Goal: Task Accomplishment & Management: Manage account settings

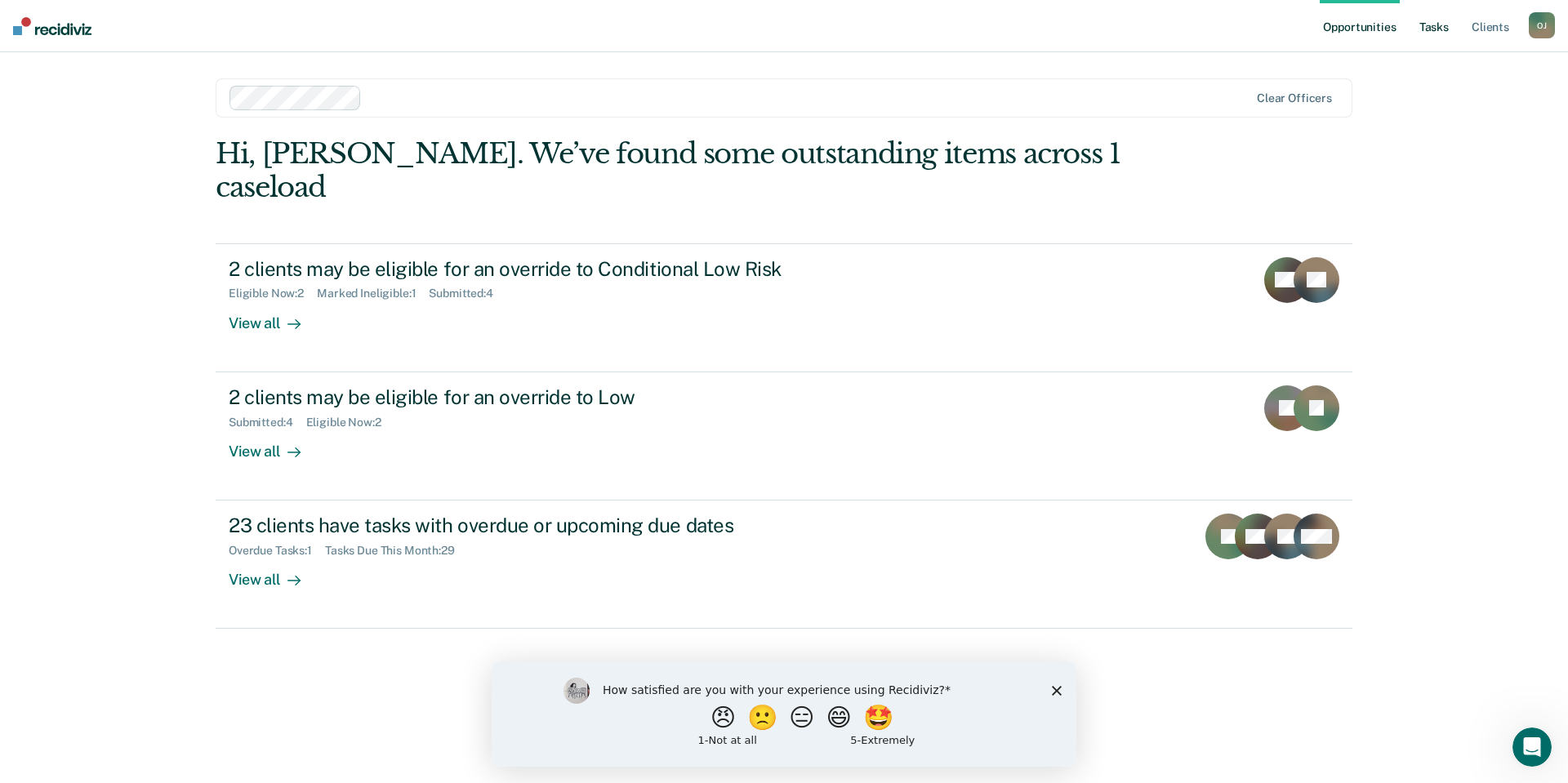
click at [1443, 40] on link "Tasks" at bounding box center [1433, 26] width 36 height 52
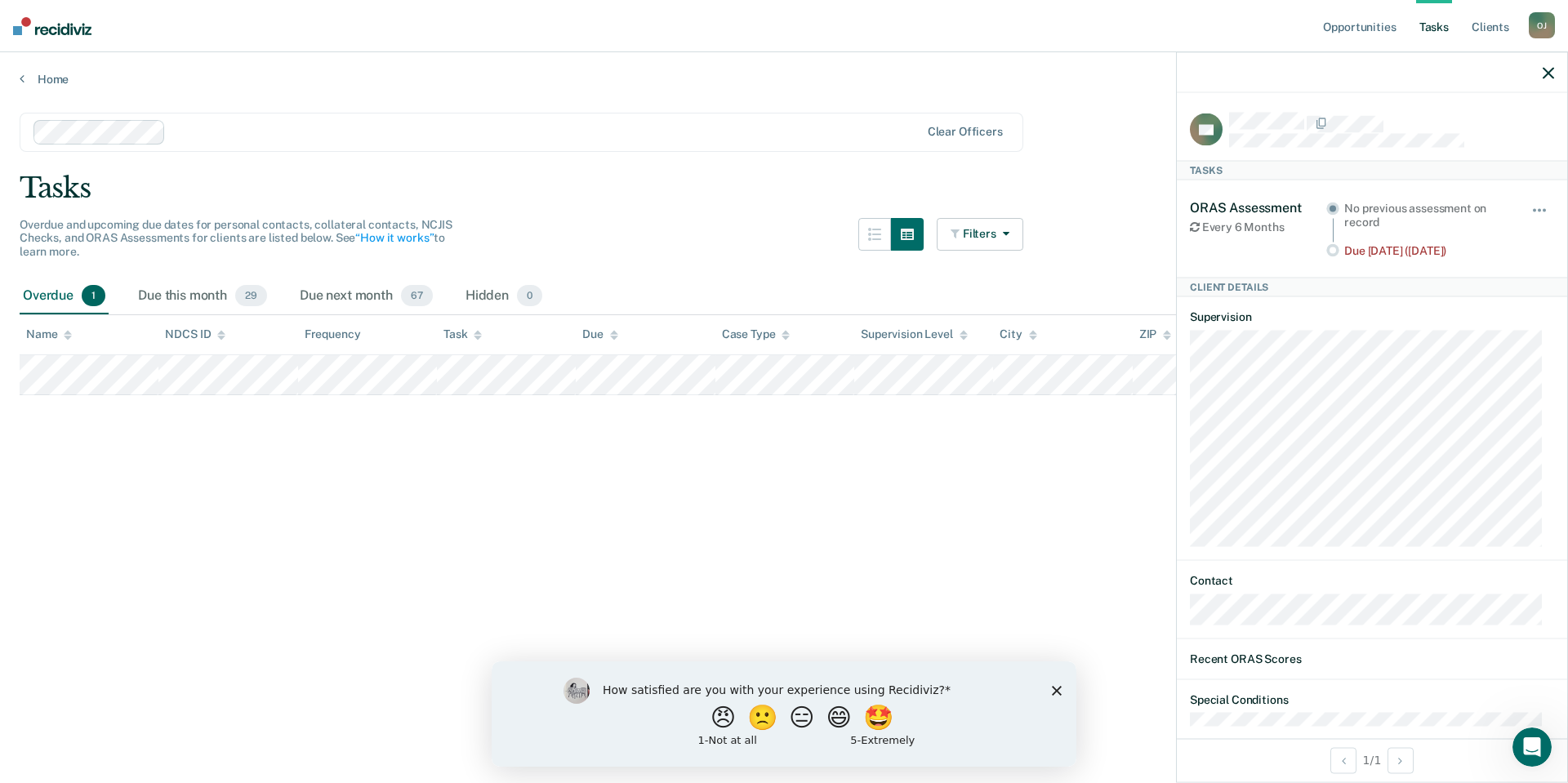
click at [1546, 67] on icon "button" at bounding box center [1549, 73] width 12 height 12
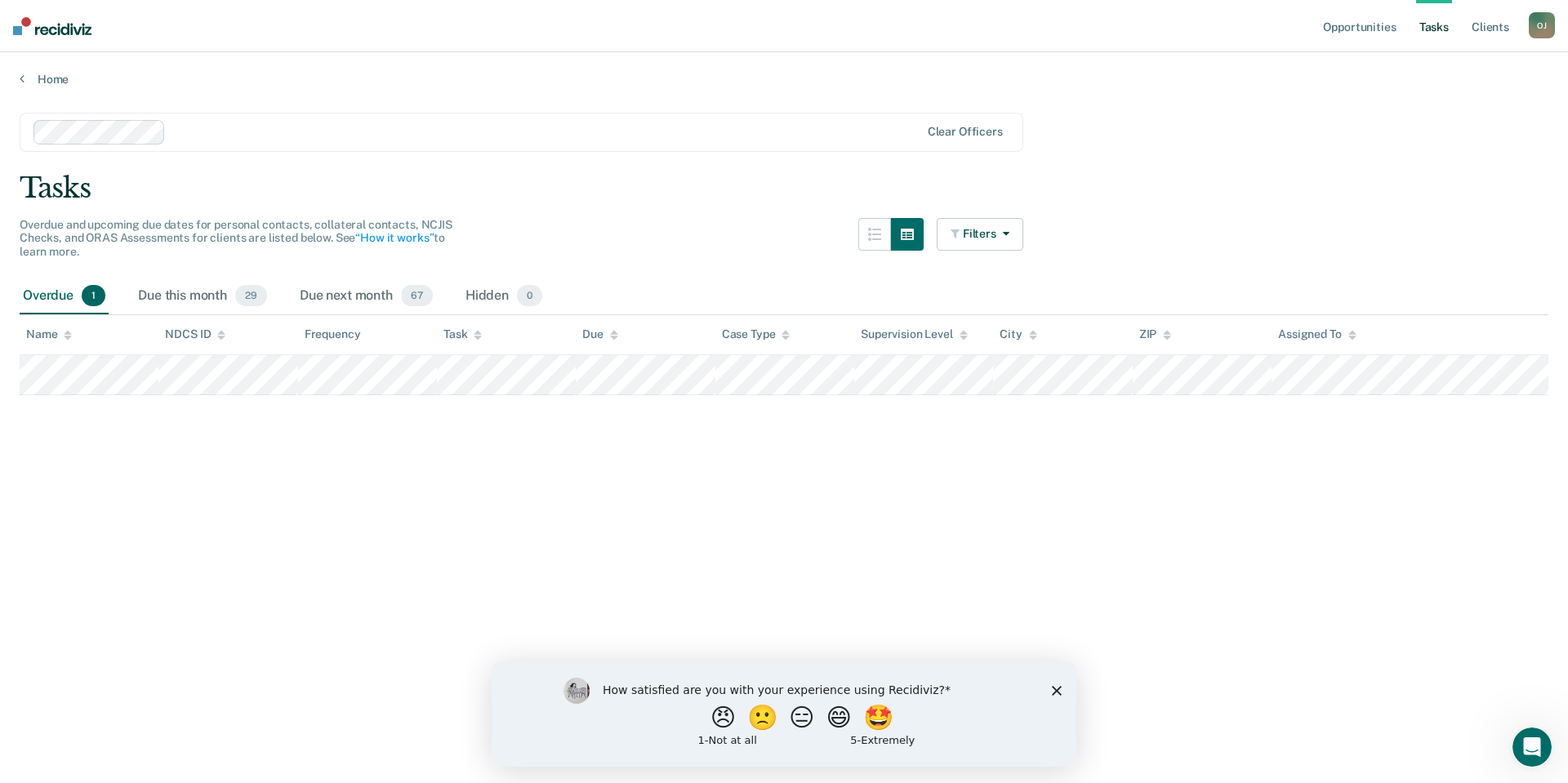
drag, startPoint x: 962, startPoint y: 398, endPoint x: 745, endPoint y: 448, distance: 222.7
click at [768, 467] on main "Clear officers Tasks Overdue and upcoming due dates for personal contacts, coll…" at bounding box center [784, 432] width 1568 height 691
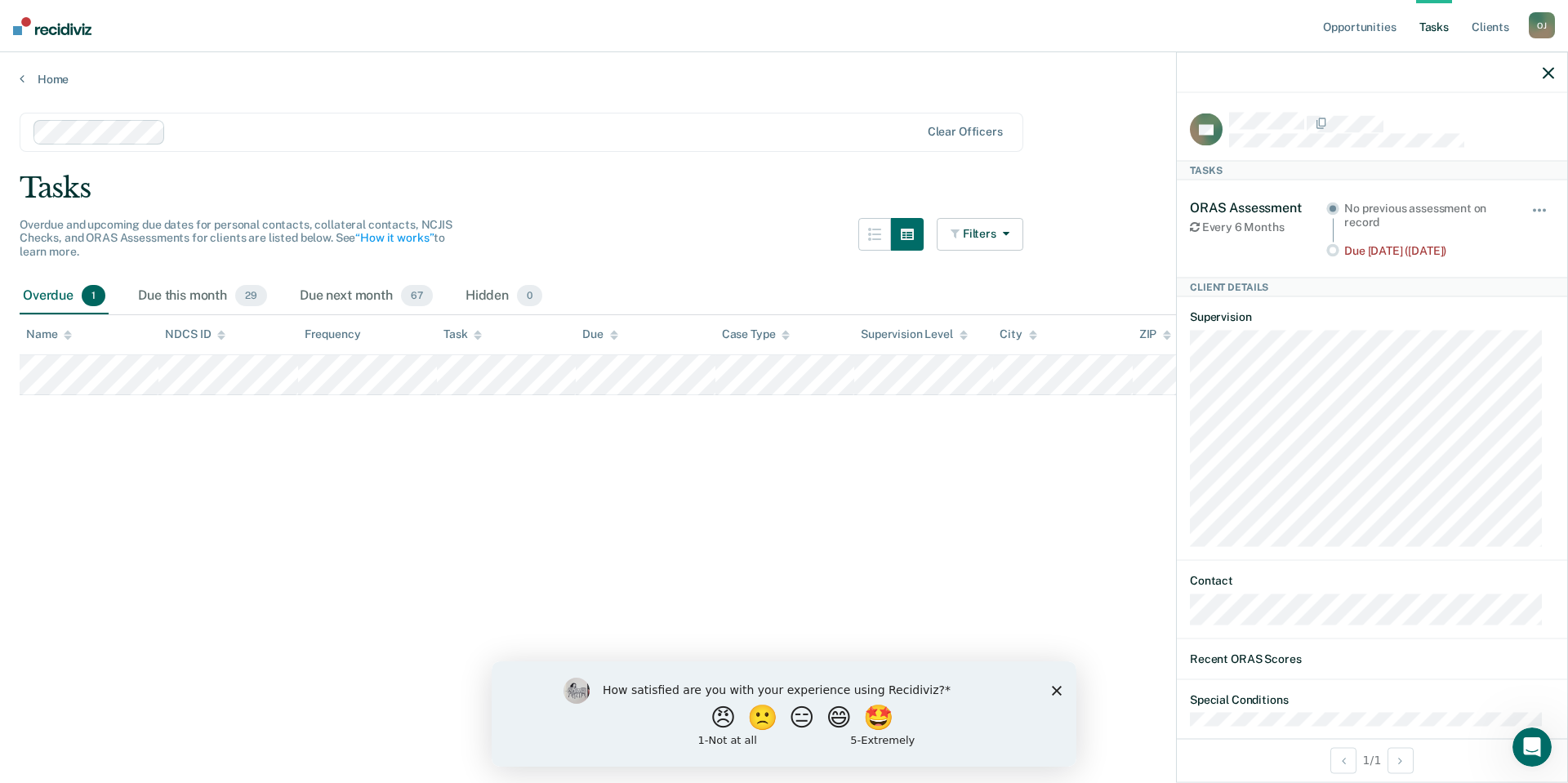
click at [1526, 203] on div "Hide from tasks list for... 7 days 30 days 90 days" at bounding box center [1539, 228] width 28 height 58
click at [983, 492] on main "Clear officers Tasks Overdue and upcoming due dates for personal contacts, coll…" at bounding box center [784, 432] width 1568 height 691
click at [1548, 77] on icon "button" at bounding box center [1549, 73] width 12 height 12
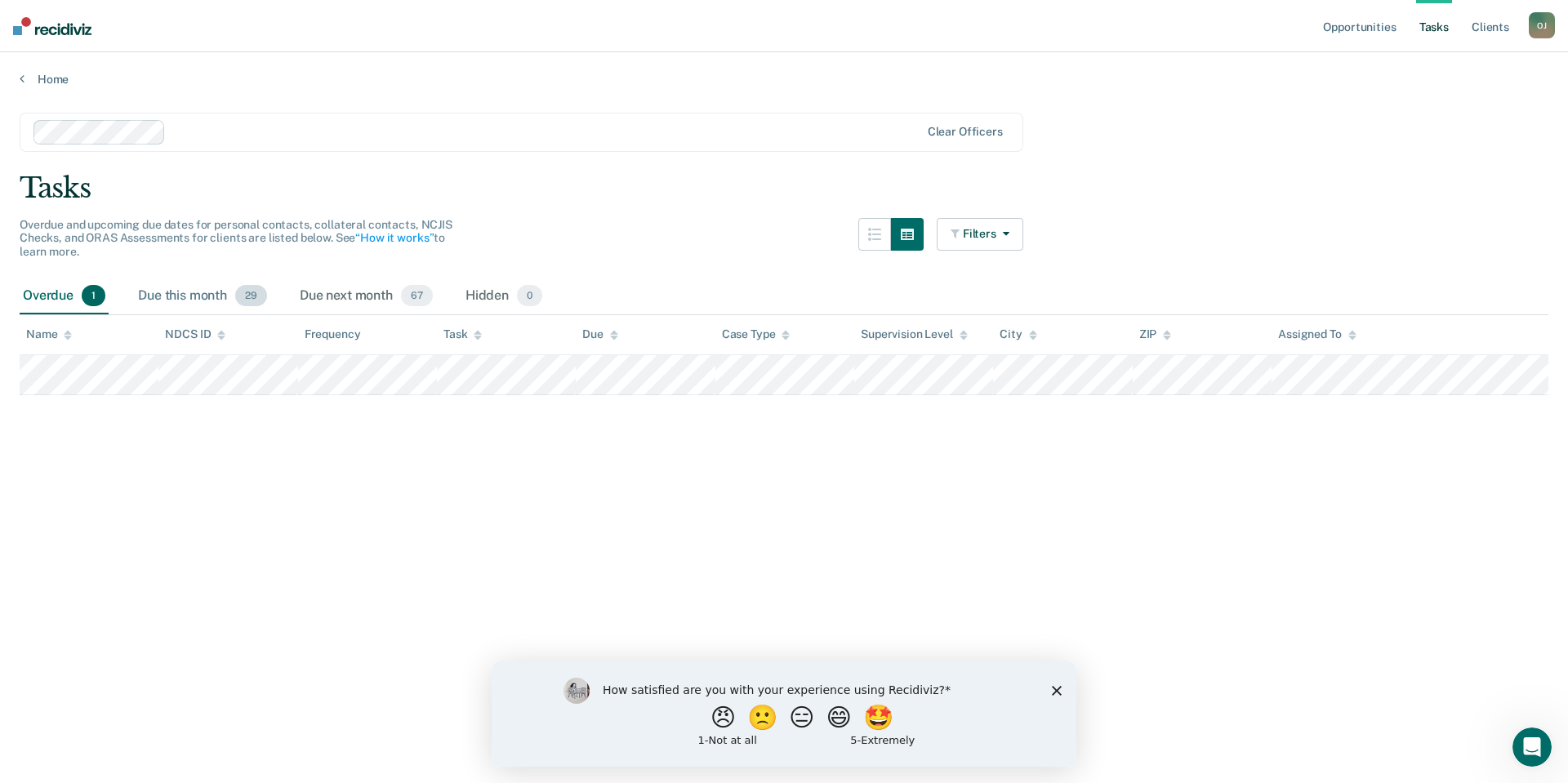
click at [209, 296] on div "Due this month 29" at bounding box center [202, 296] width 135 height 36
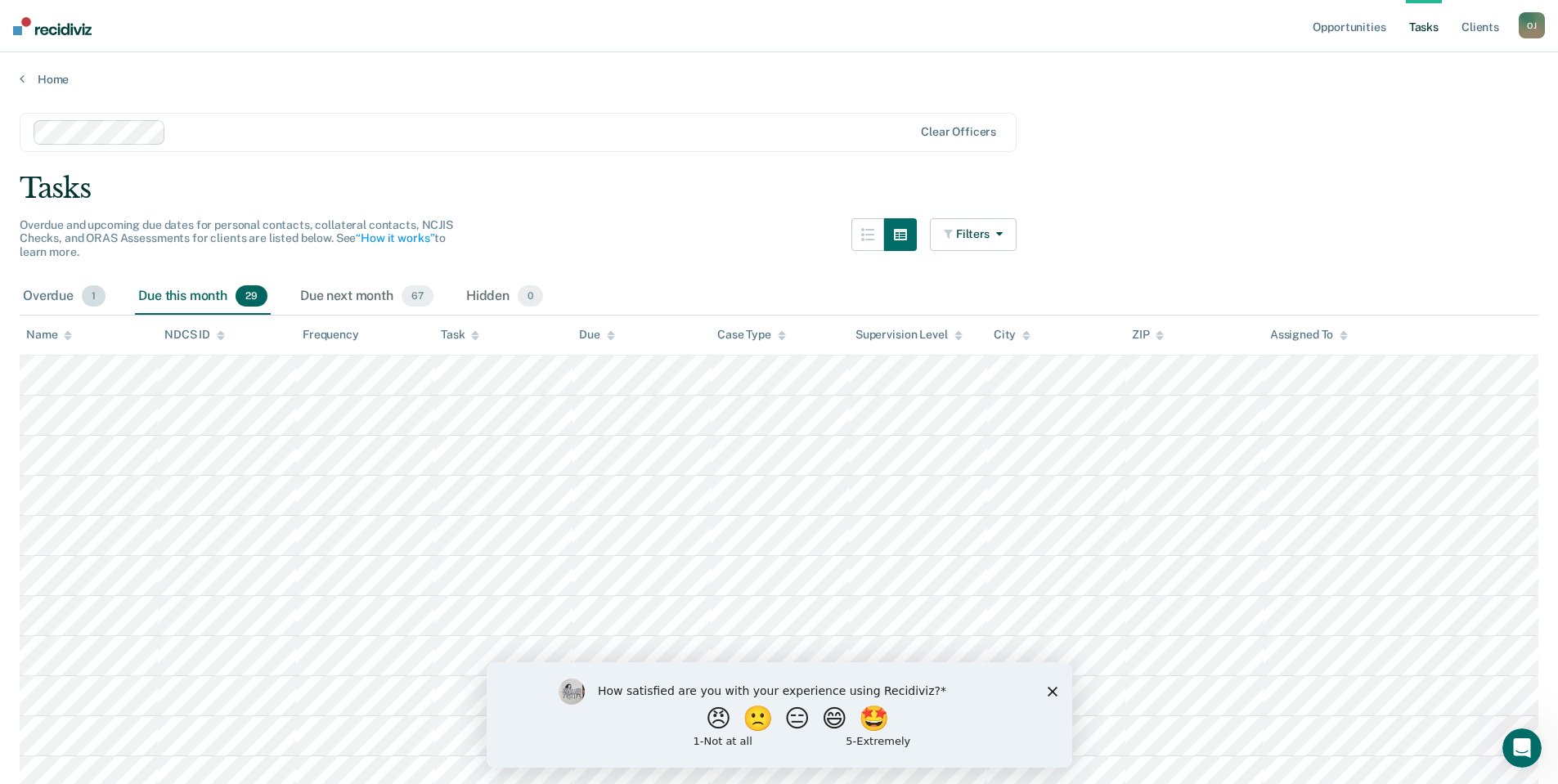
click at [66, 297] on div "Overdue 1" at bounding box center [64, 296] width 89 height 36
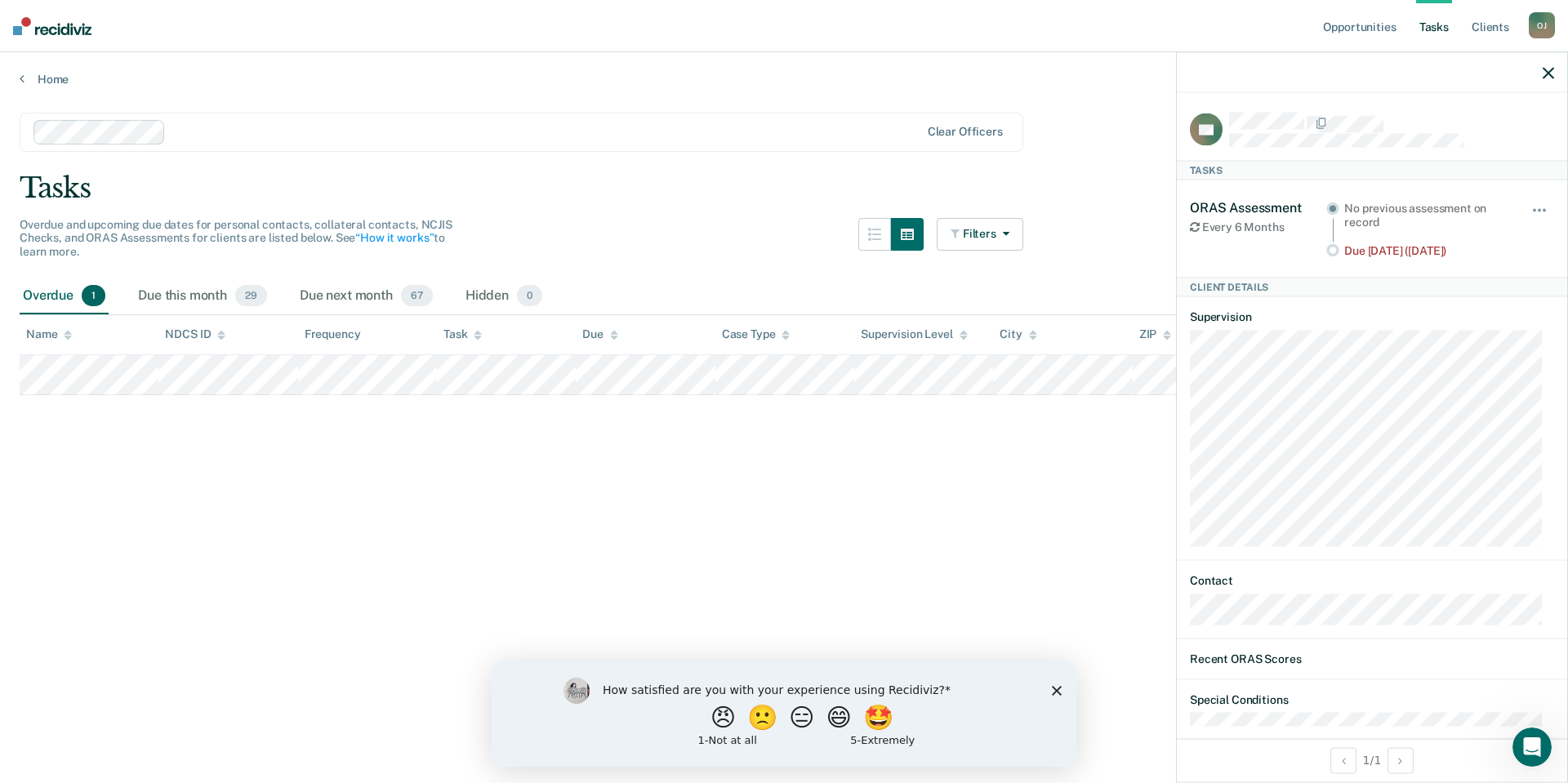
drag, startPoint x: 157, startPoint y: 352, endPoint x: 956, endPoint y: 408, distance: 801.0
click at [956, 408] on main "Clear officers Tasks Overdue and upcoming due dates for personal contacts, coll…" at bounding box center [784, 432] width 1568 height 691
click at [1548, 75] on icon "button" at bounding box center [1549, 73] width 12 height 12
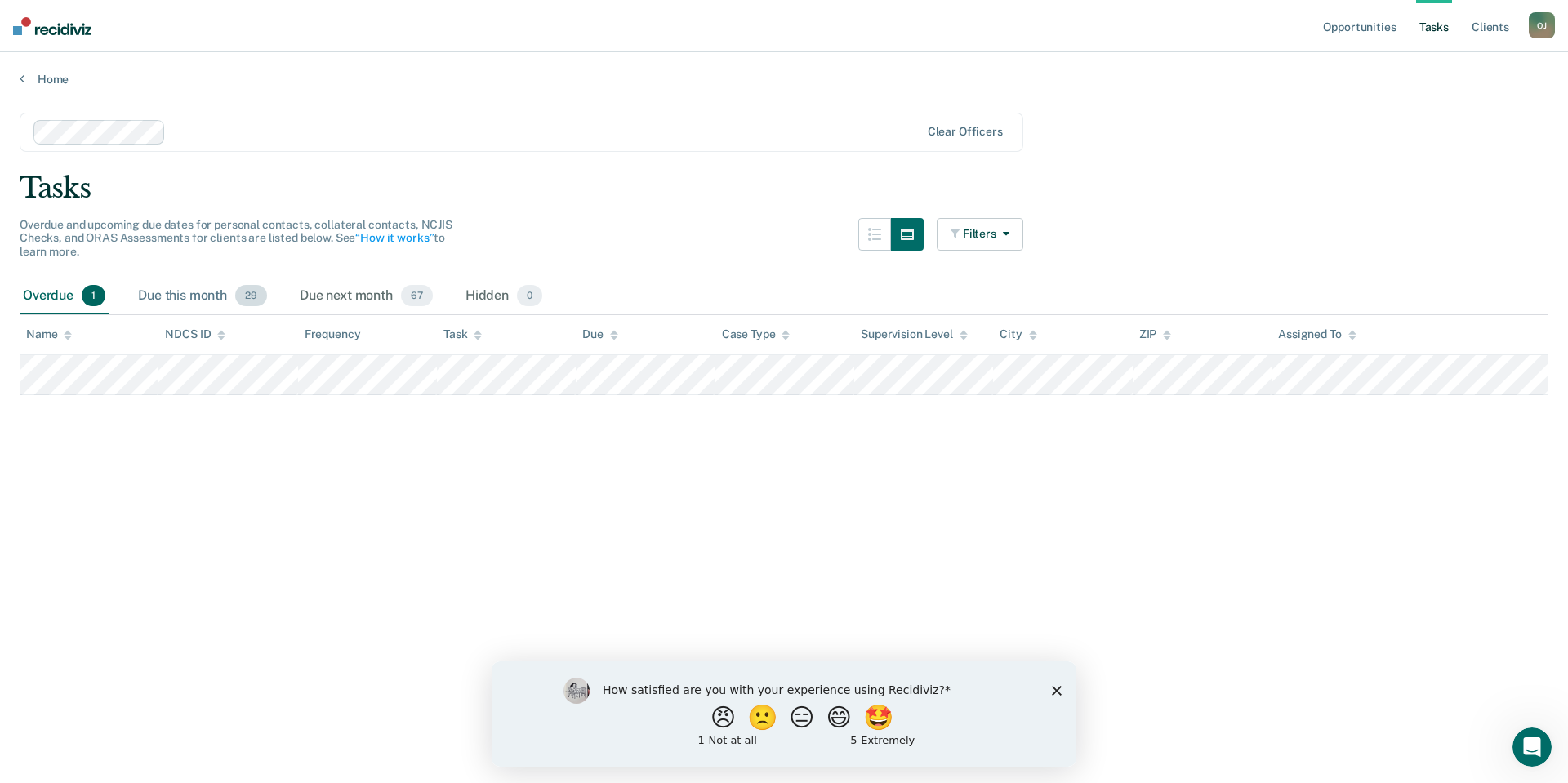
click at [200, 290] on div "Due this month 29" at bounding box center [202, 296] width 135 height 36
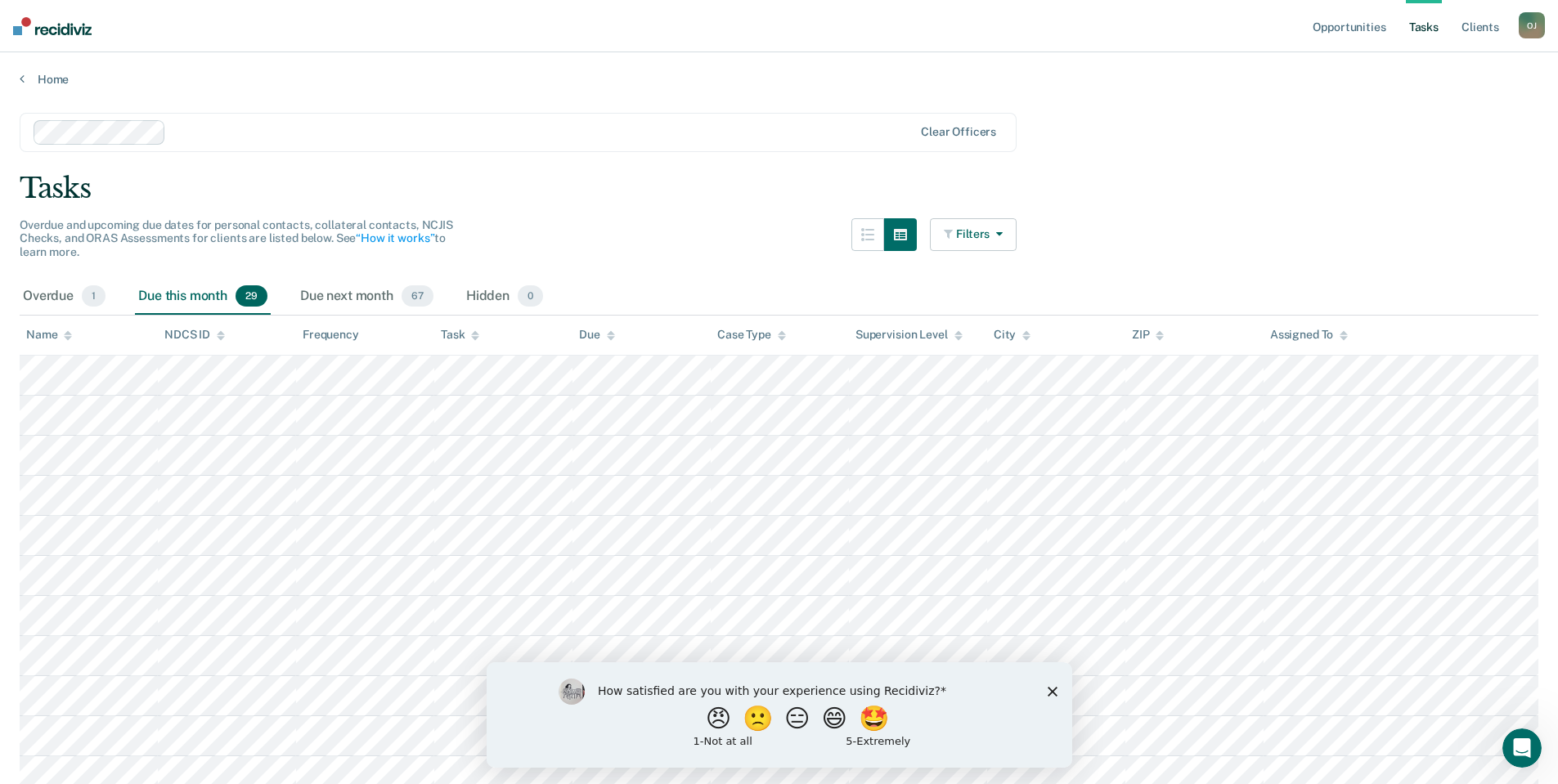
click at [982, 243] on button "Filters" at bounding box center [973, 234] width 87 height 33
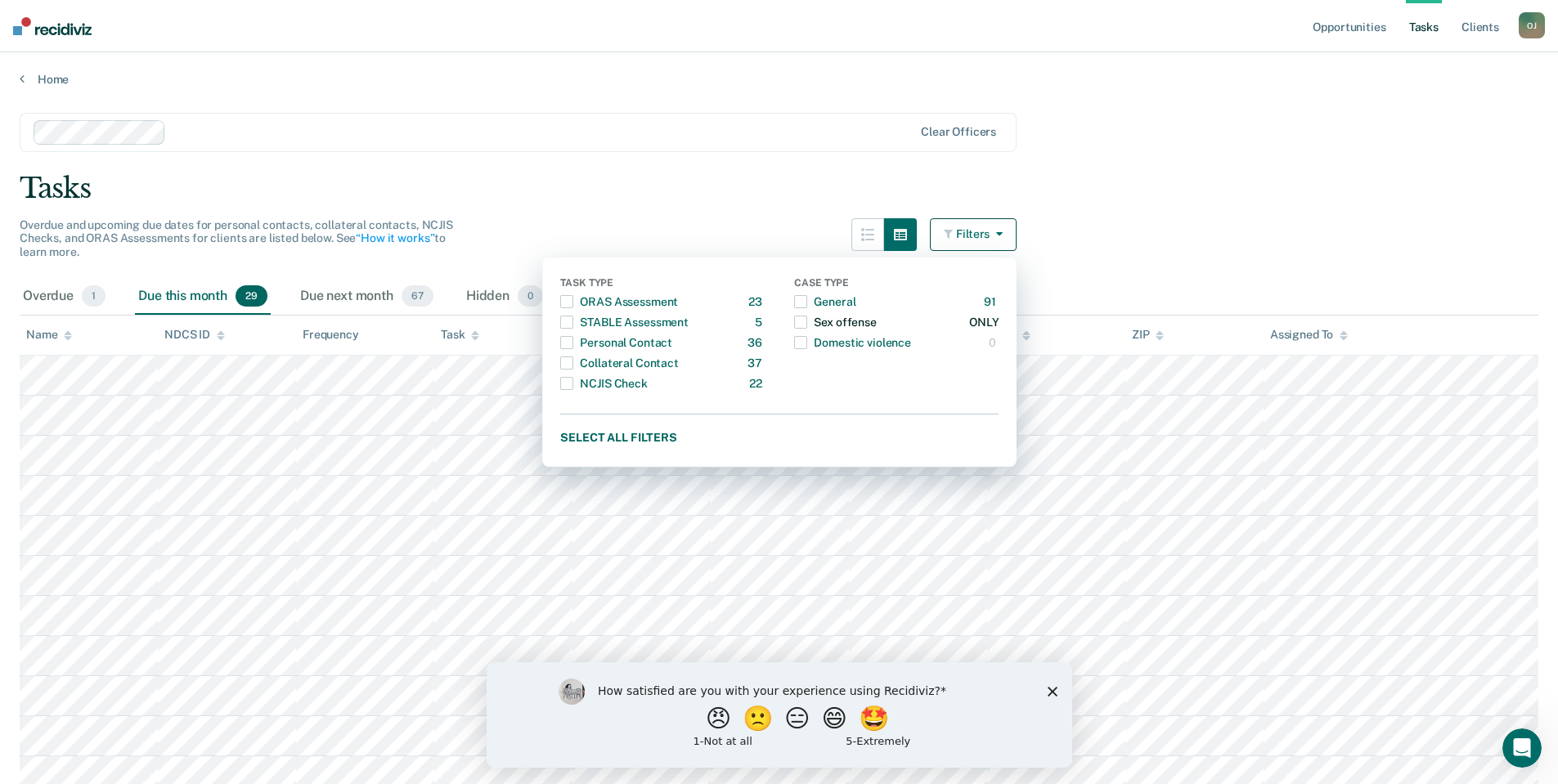
click at [807, 324] on span "button" at bounding box center [801, 323] width 13 height 13
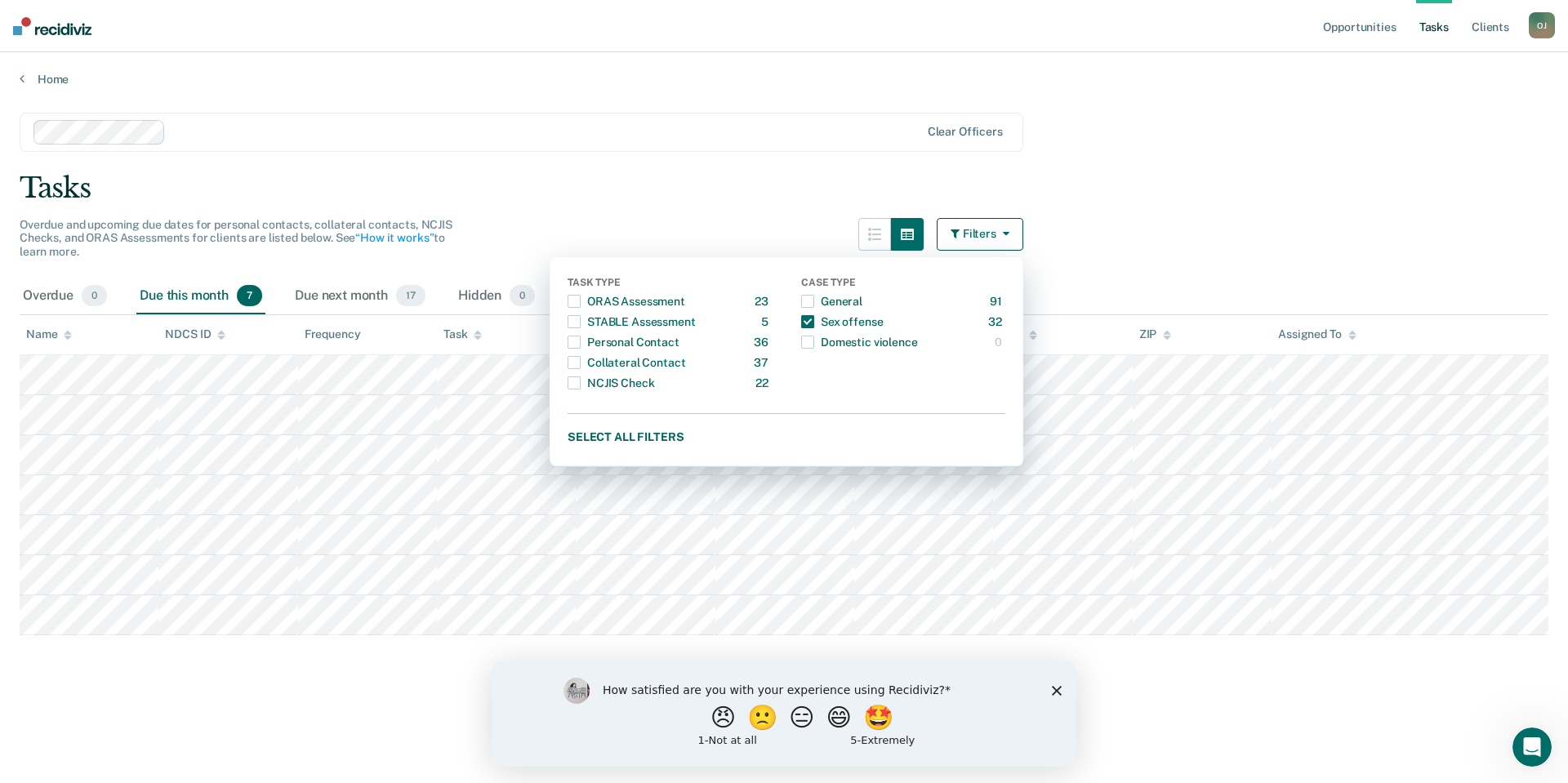
click at [736, 187] on div "Tasks" at bounding box center [783, 188] width 1528 height 34
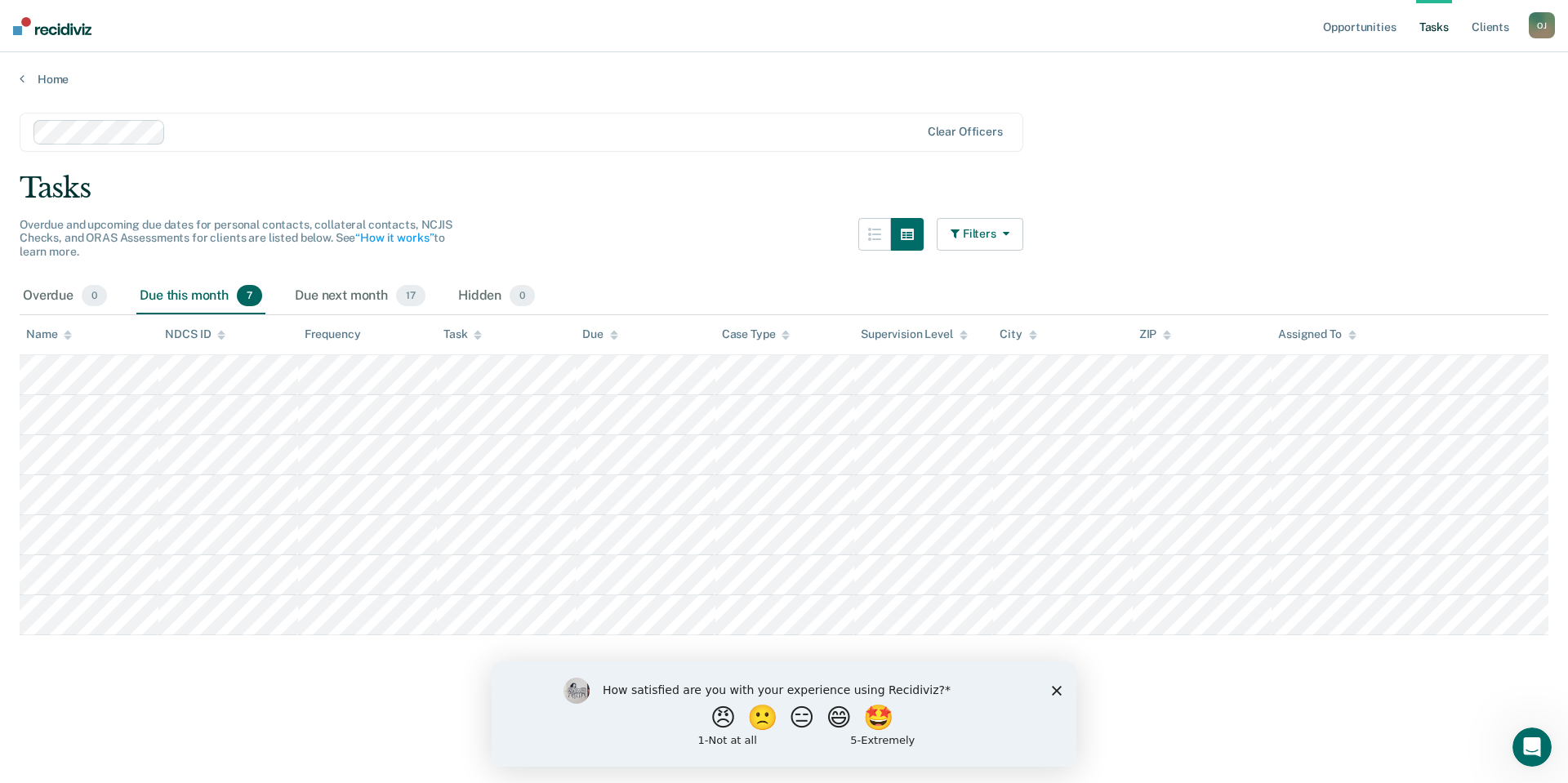
click at [1021, 241] on button "Filters" at bounding box center [979, 234] width 87 height 33
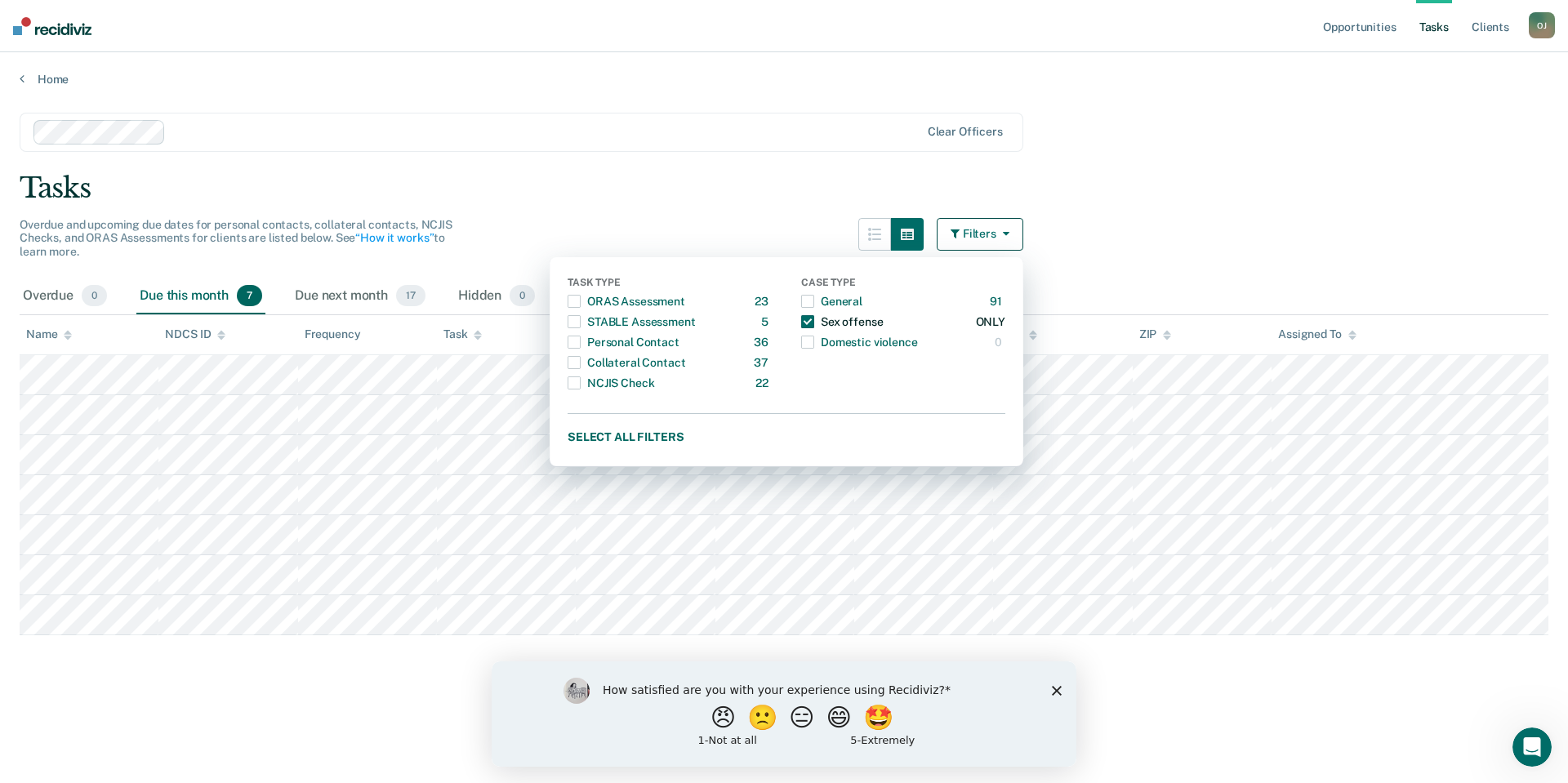
click at [805, 320] on span "button" at bounding box center [808, 322] width 13 height 13
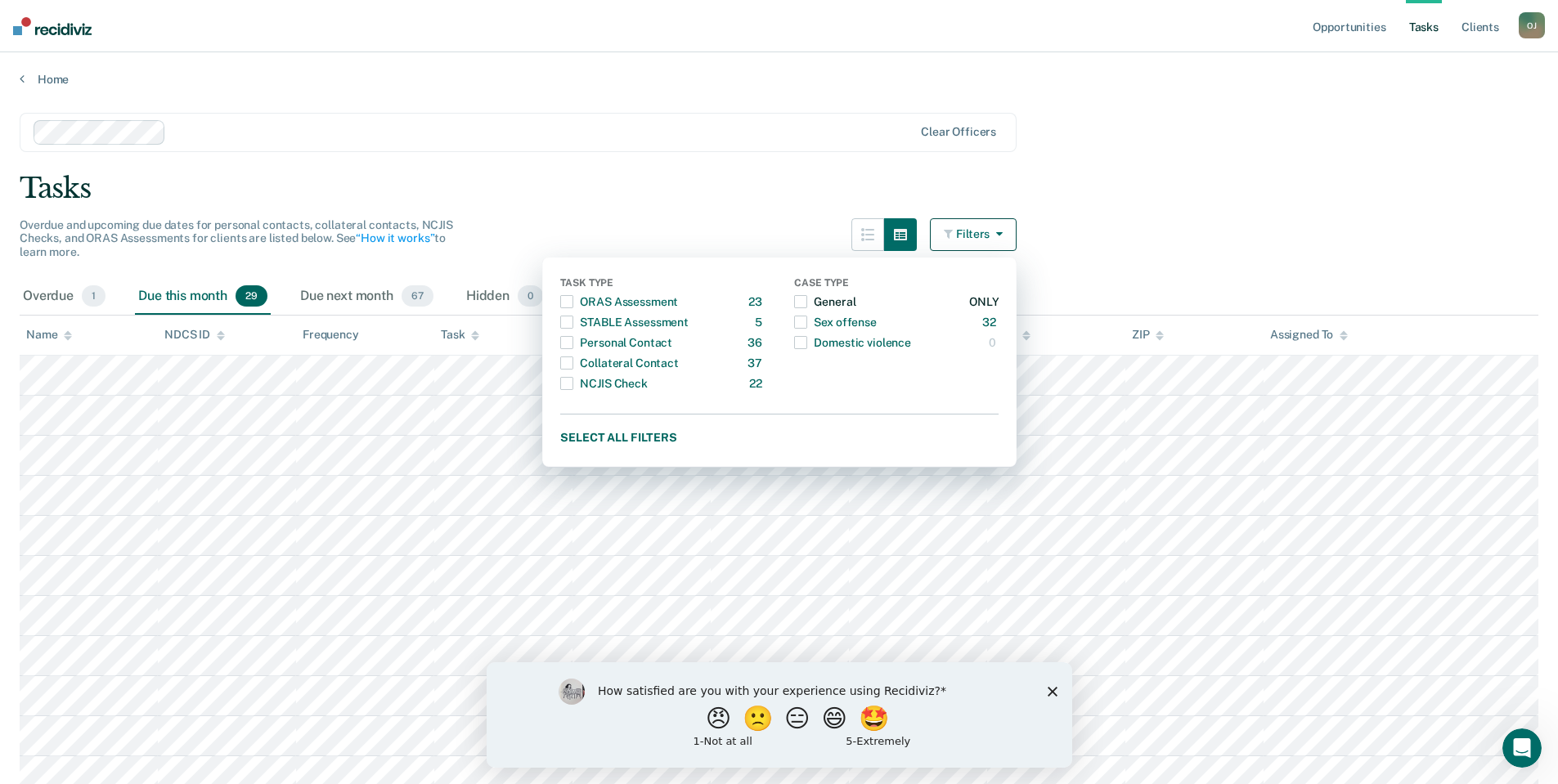
click at [807, 302] on span "button" at bounding box center [801, 301] width 13 height 13
click at [1245, 210] on main "Clear officers Tasks Overdue and upcoming due dates for personal contacts, coll…" at bounding box center [779, 692] width 1558 height 1211
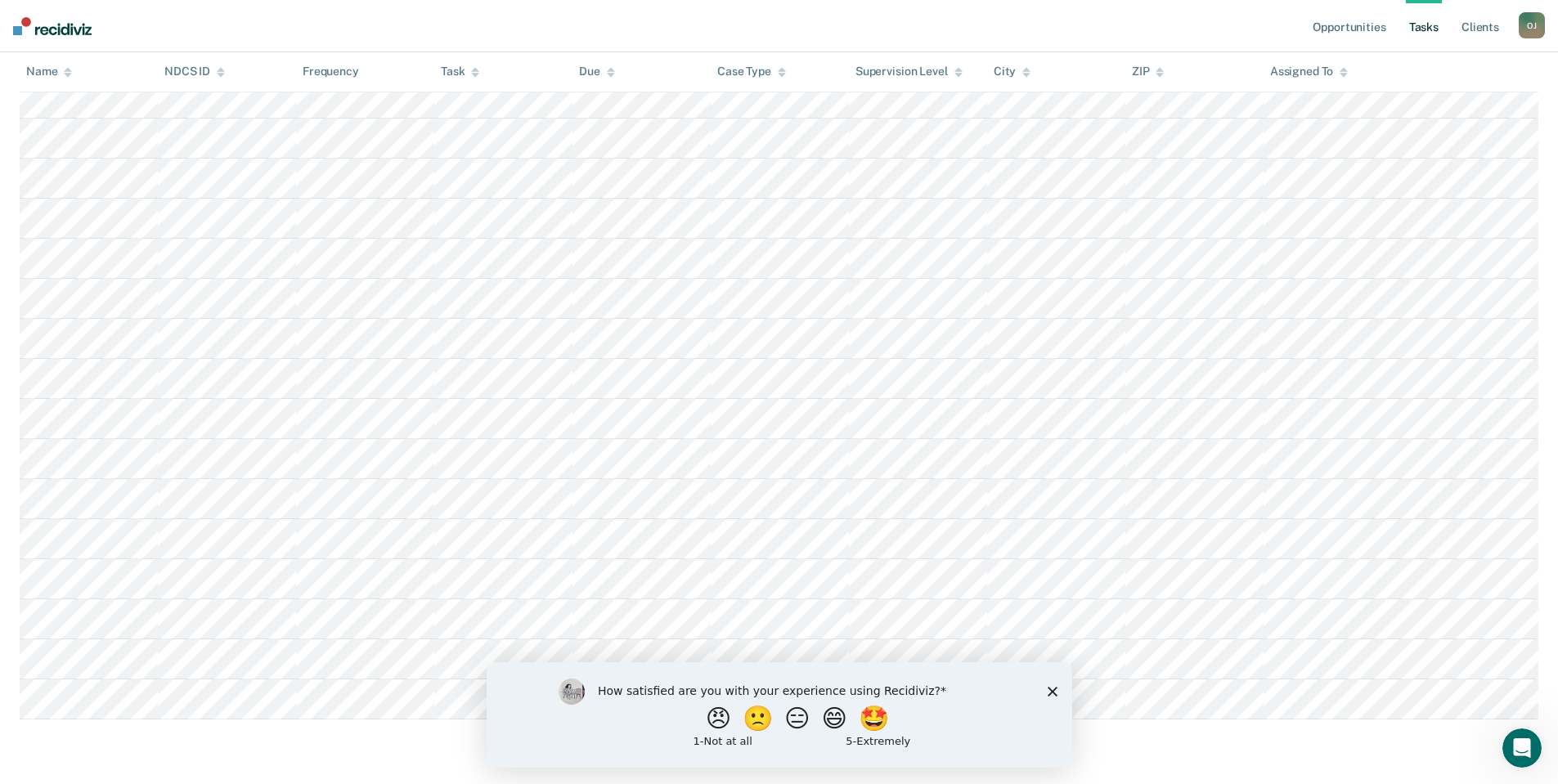
scroll to position [518, 0]
click at [1059, 690] on div "How satisfied are you with your experience using Recidiviz? 😠 🙁 😑 😄 🤩 1 - Not a…" at bounding box center [779, 713] width 586 height 105
click at [1052, 695] on icon "Close survey" at bounding box center [1052, 691] width 10 height 10
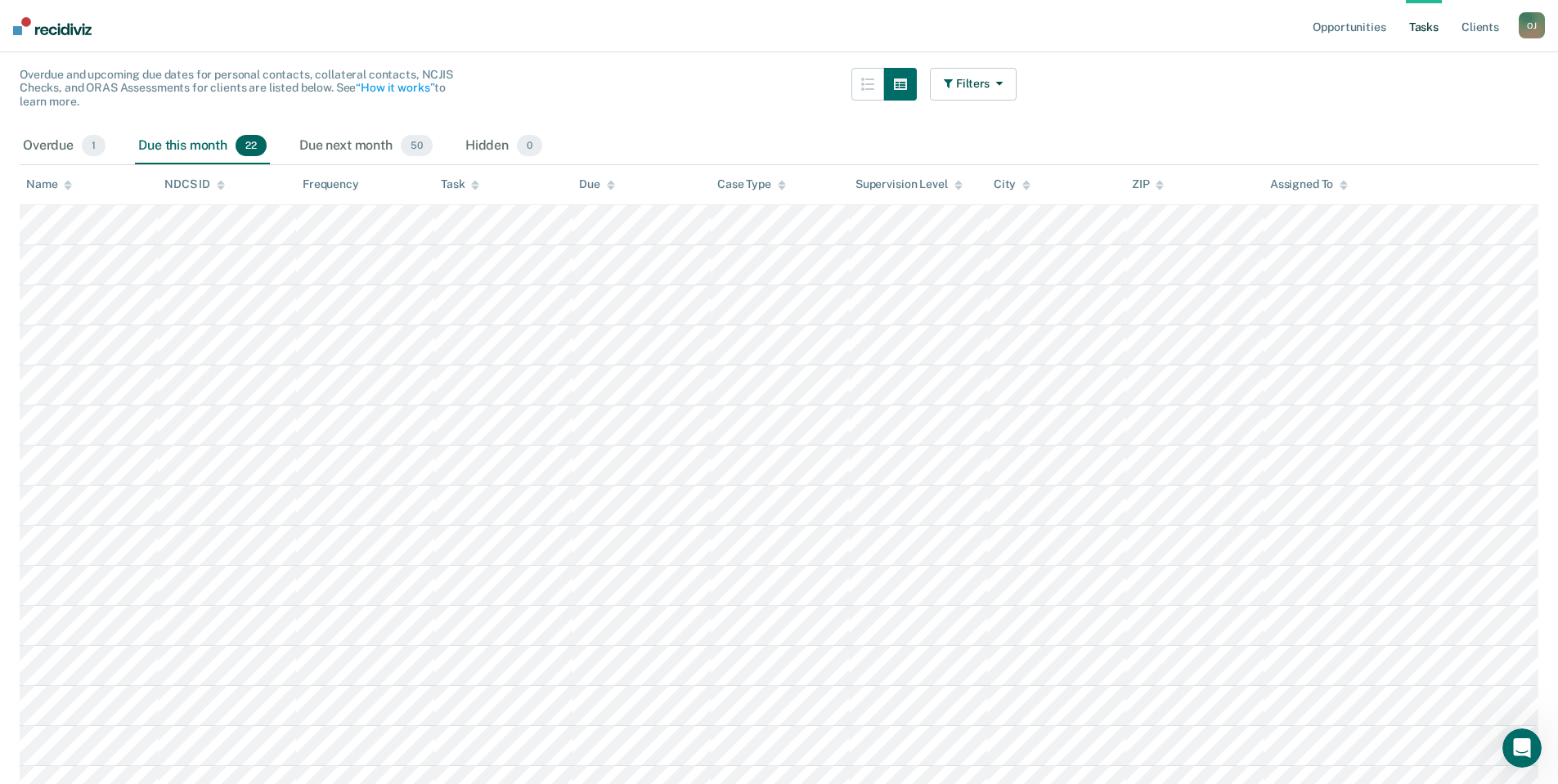
scroll to position [0, 0]
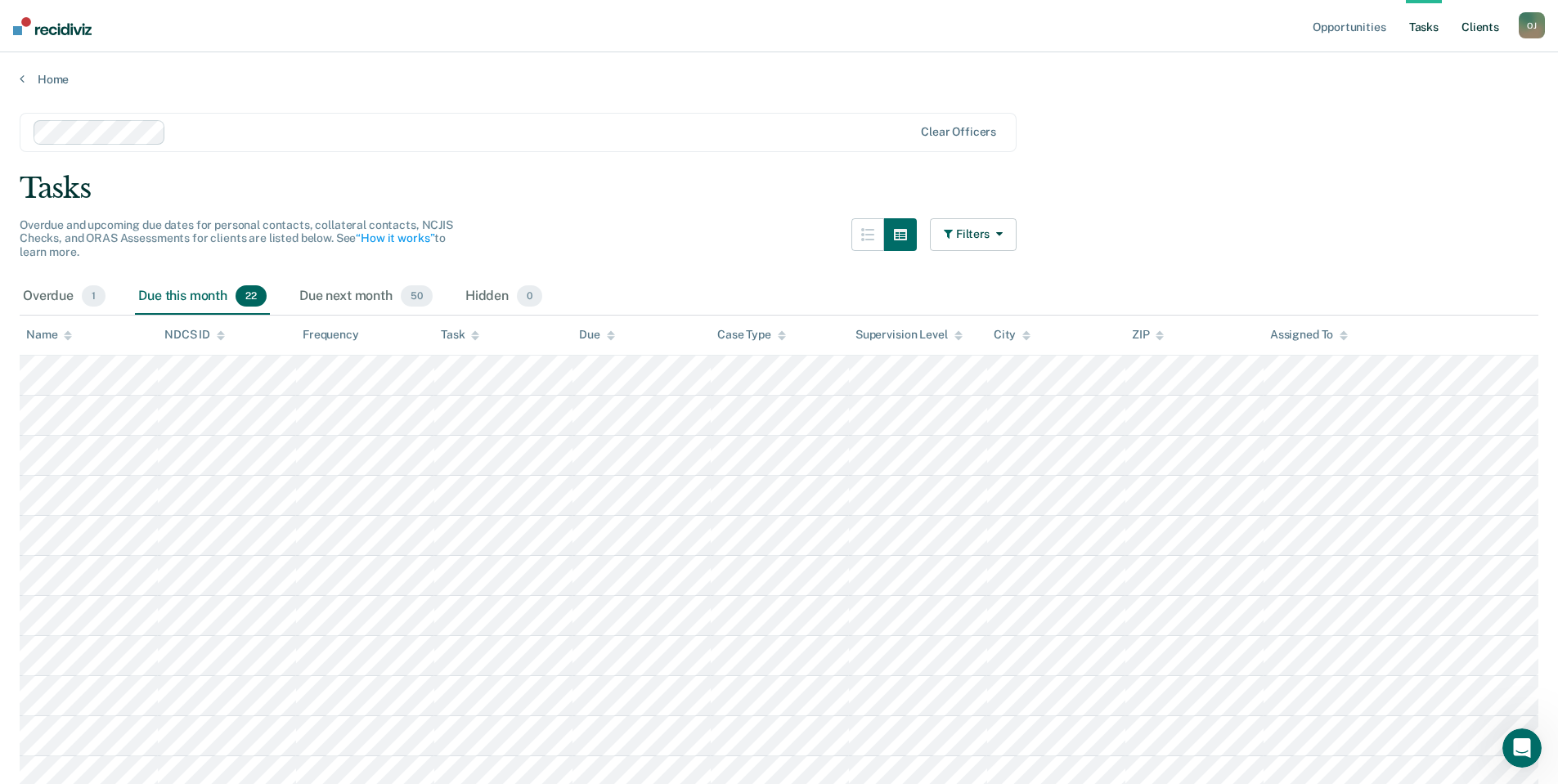
click at [1477, 30] on link "Client s" at bounding box center [1480, 26] width 44 height 52
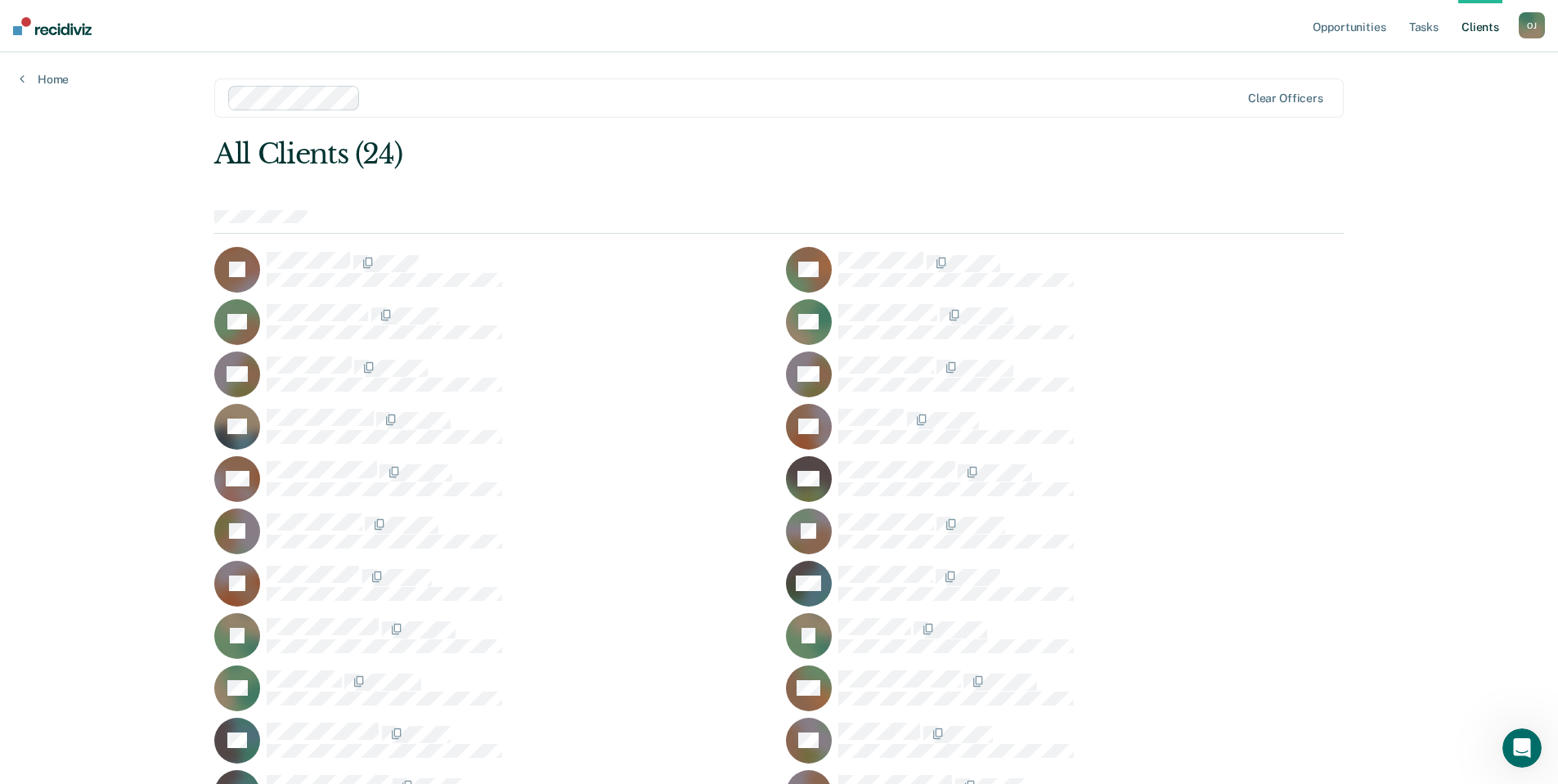
click at [1484, 24] on link "Client s" at bounding box center [1480, 26] width 44 height 52
click at [1474, 34] on link "Client s" at bounding box center [1480, 26] width 44 height 52
click at [1432, 29] on link "Tasks" at bounding box center [1424, 26] width 36 height 52
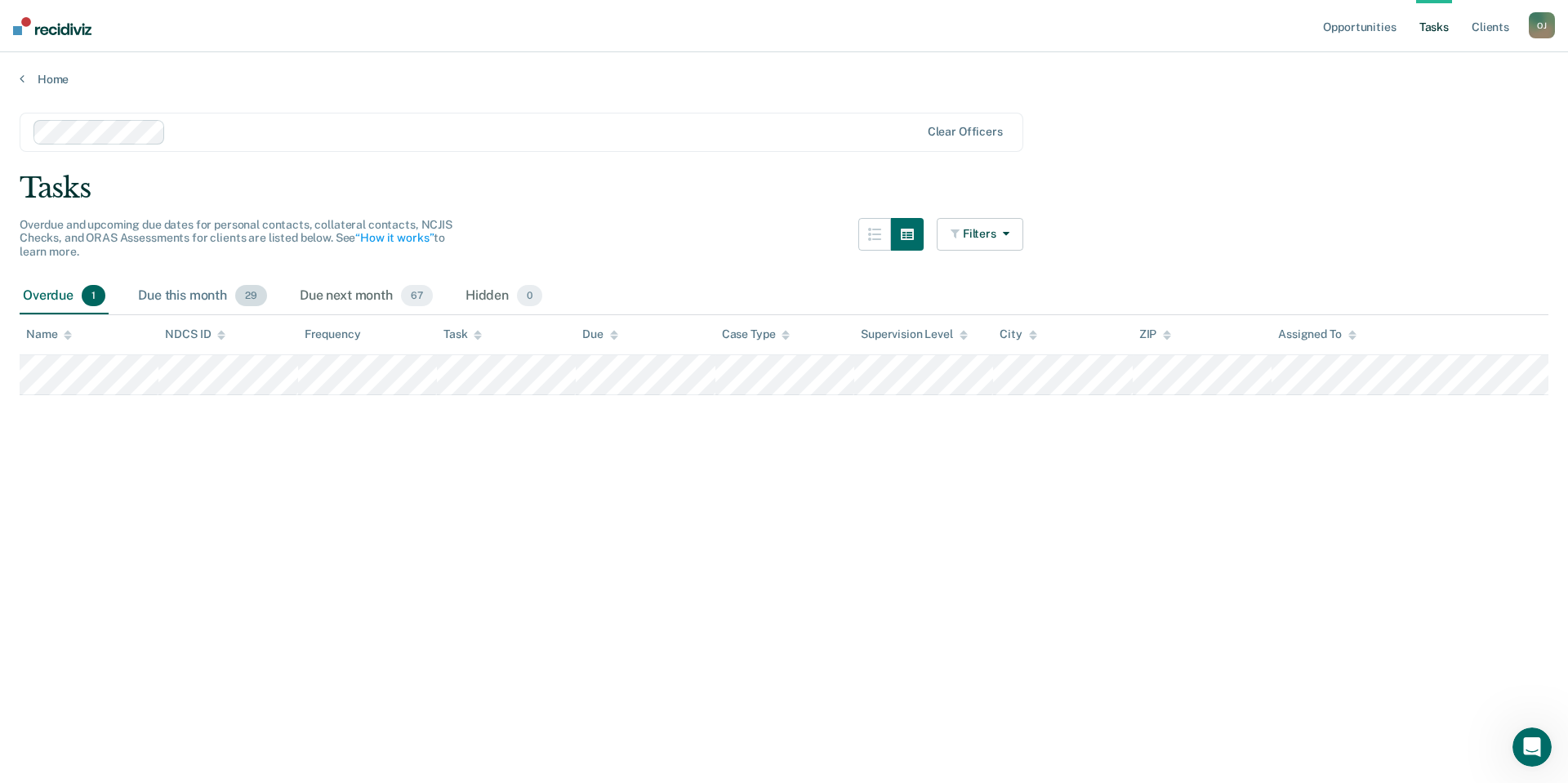
click at [172, 304] on div "Due this month 29" at bounding box center [202, 296] width 135 height 36
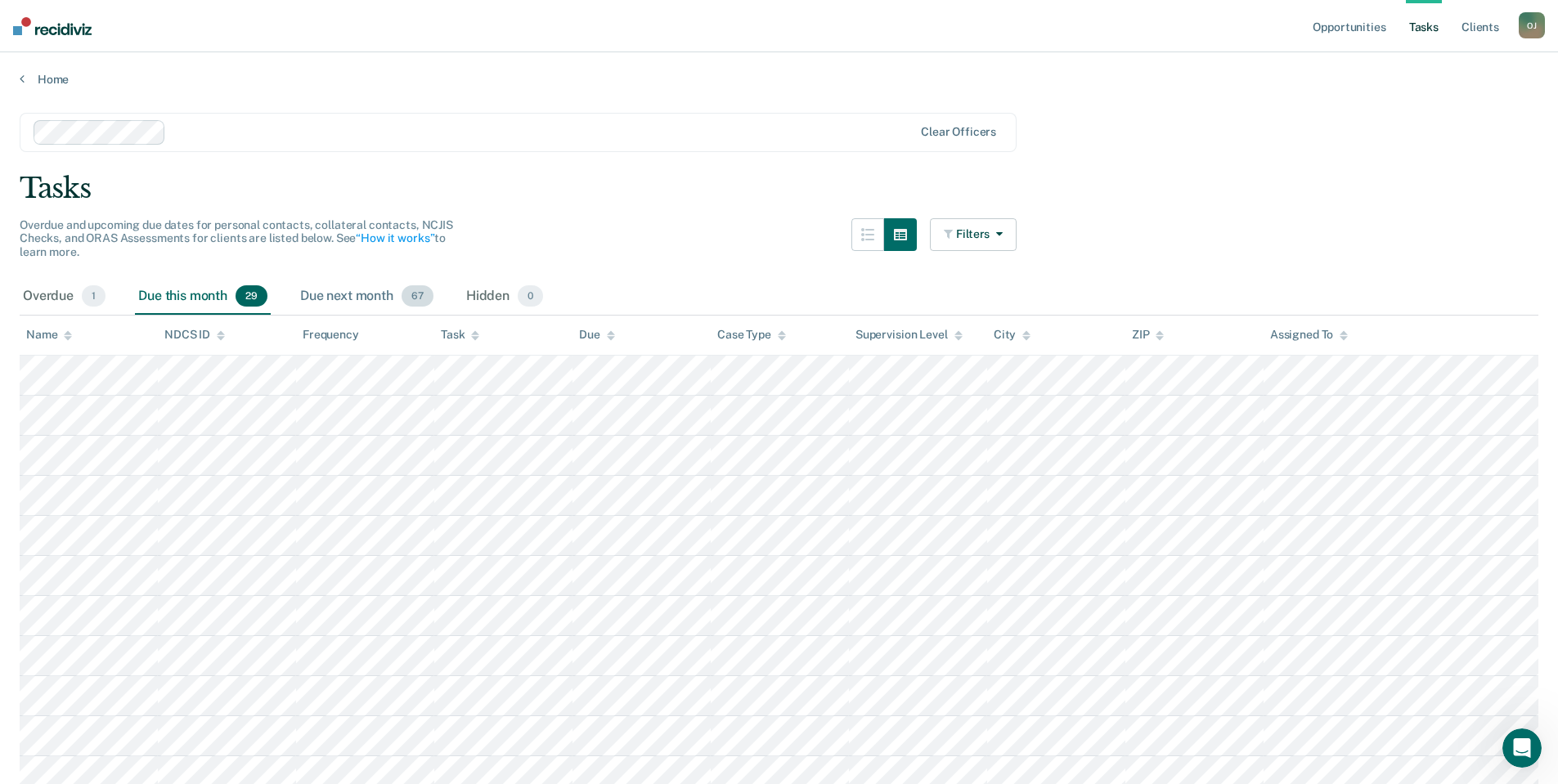
click at [326, 292] on div "Due next month 67" at bounding box center [367, 296] width 140 height 36
click at [188, 299] on div "Due this month 29" at bounding box center [202, 296] width 136 height 36
click at [1492, 27] on link "Client s" at bounding box center [1480, 26] width 44 height 52
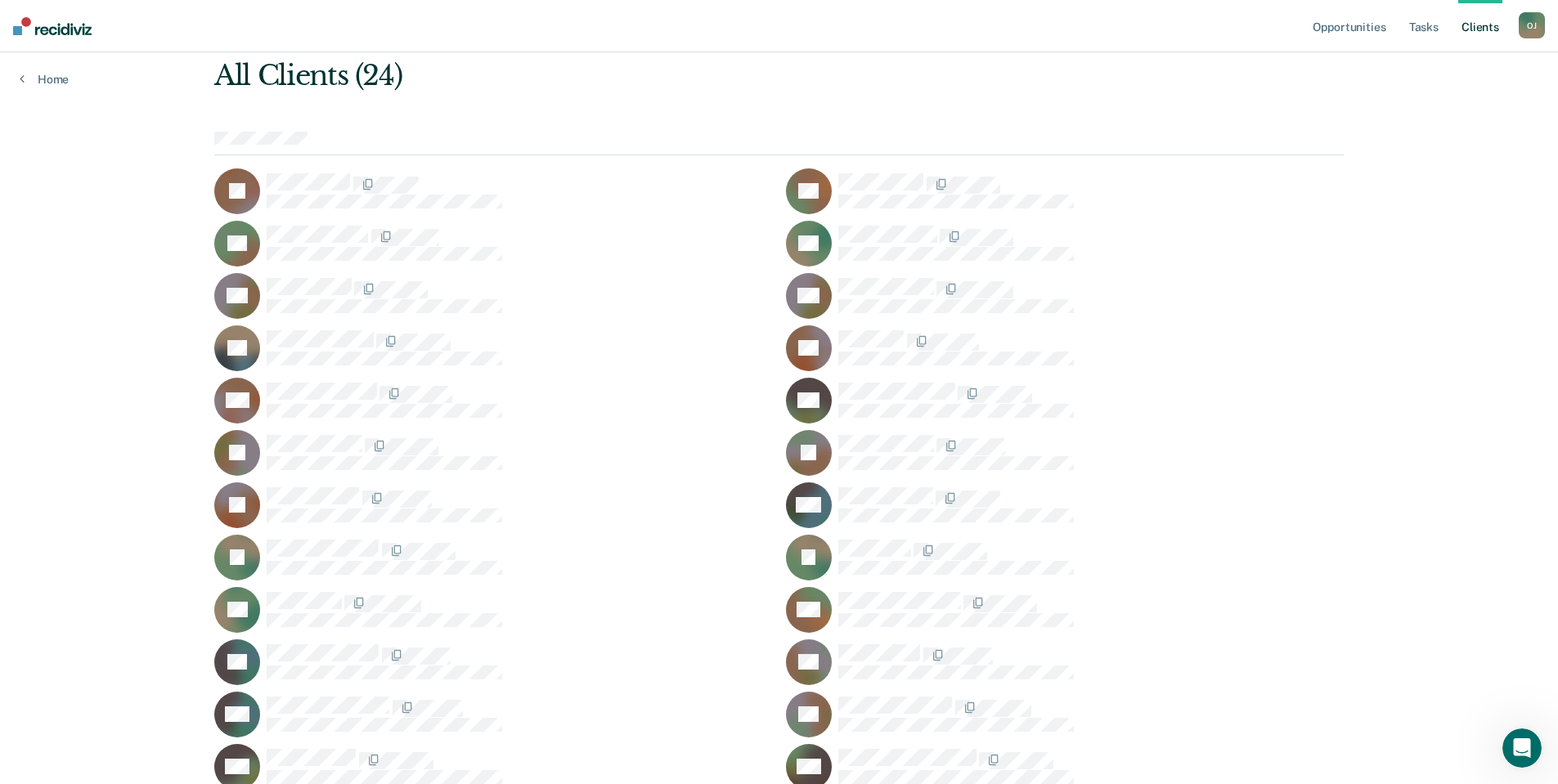
scroll to position [147, 0]
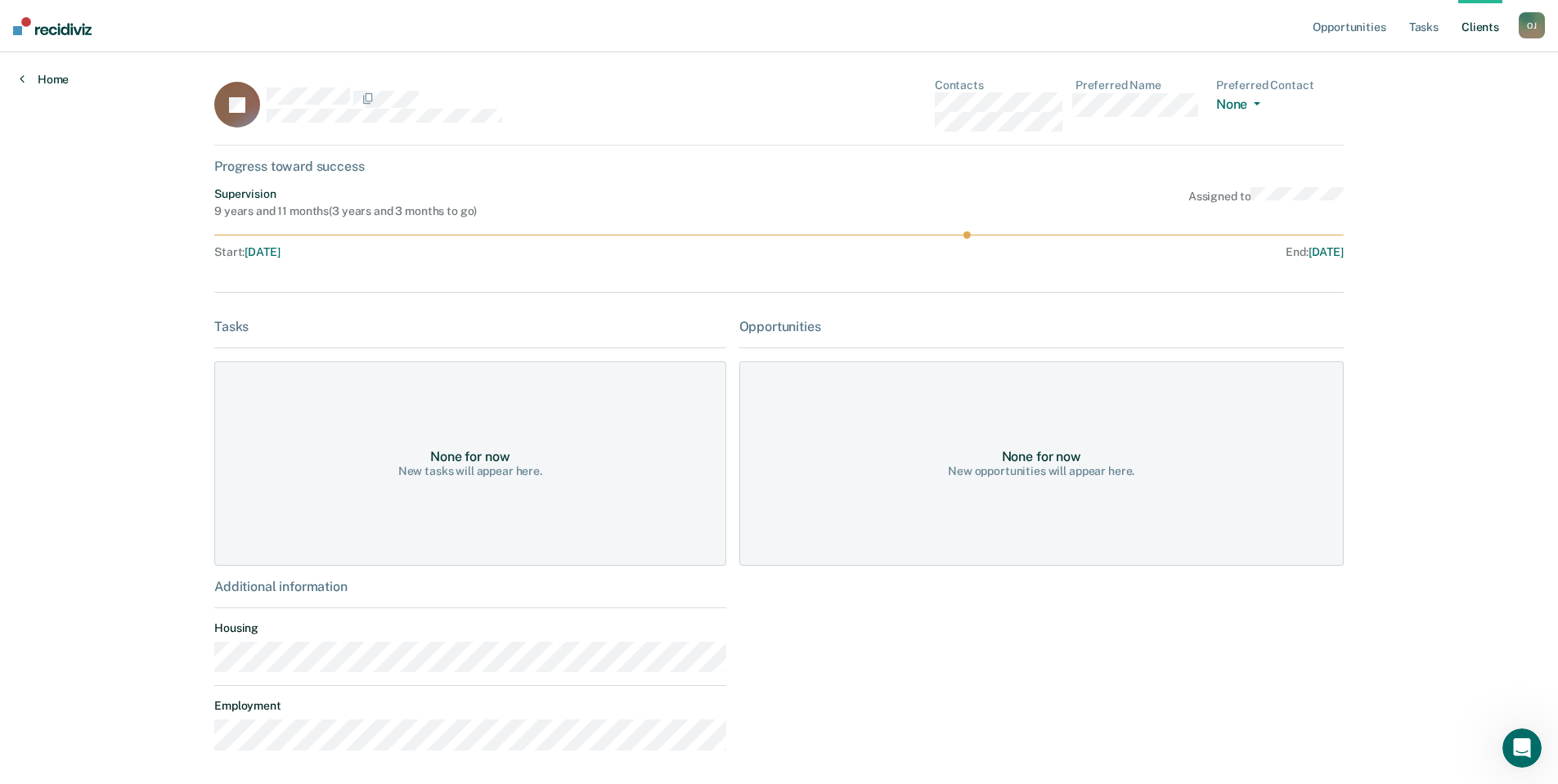
click at [51, 83] on link "Home" at bounding box center [44, 78] width 49 height 14
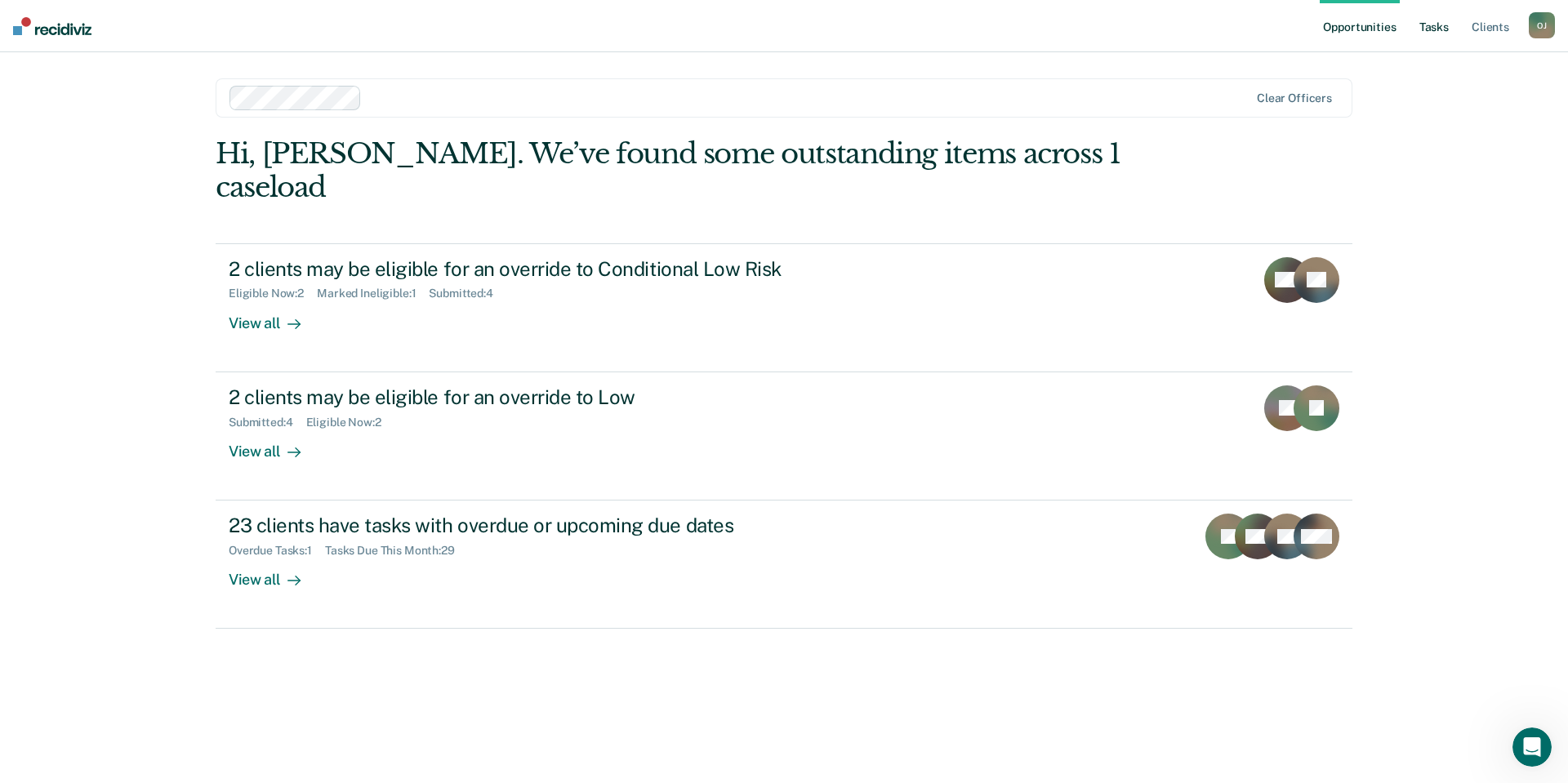
click at [1431, 37] on link "Tasks" at bounding box center [1433, 26] width 36 height 52
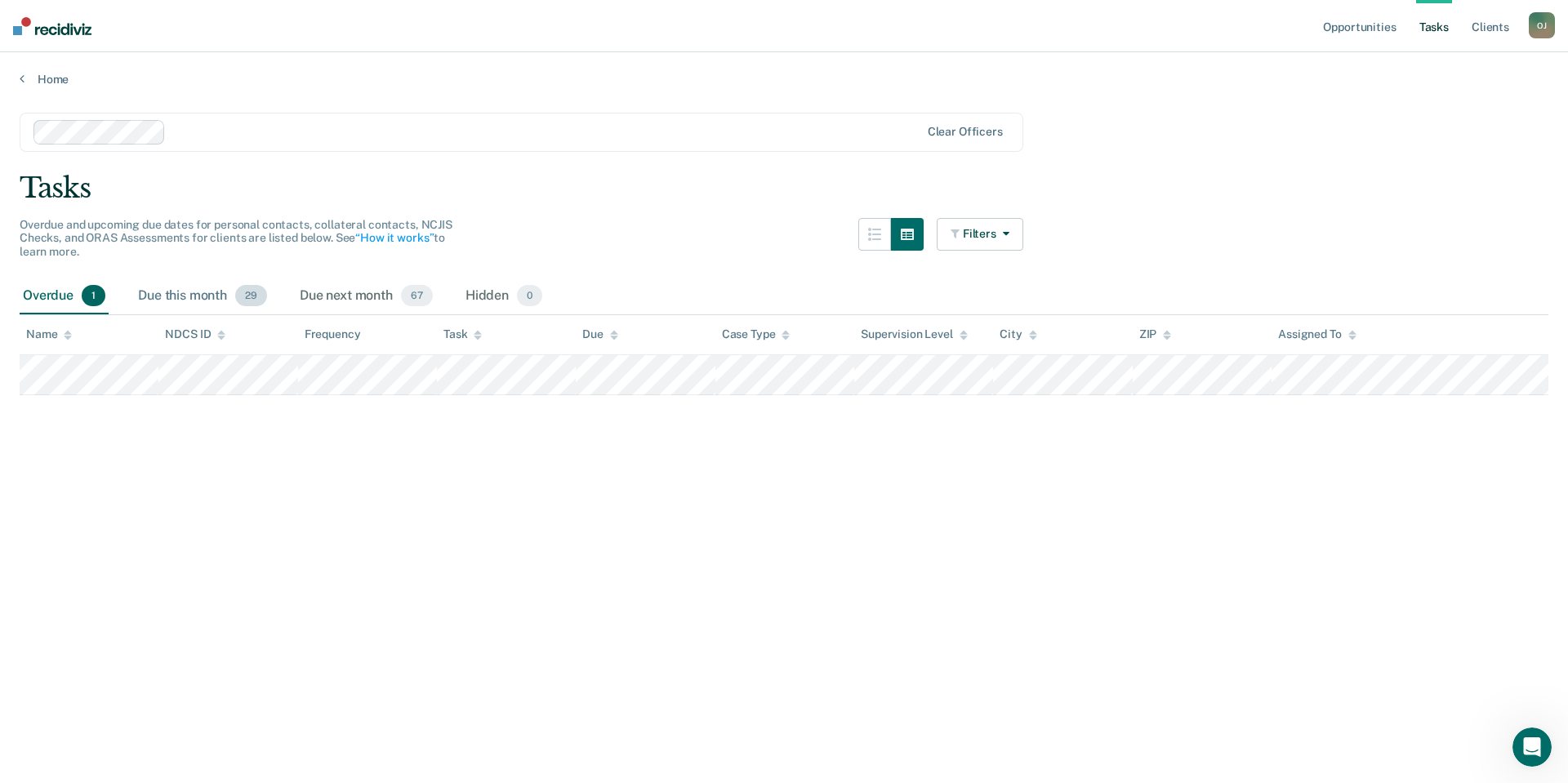
click at [161, 304] on div "Due this month 29" at bounding box center [202, 296] width 135 height 36
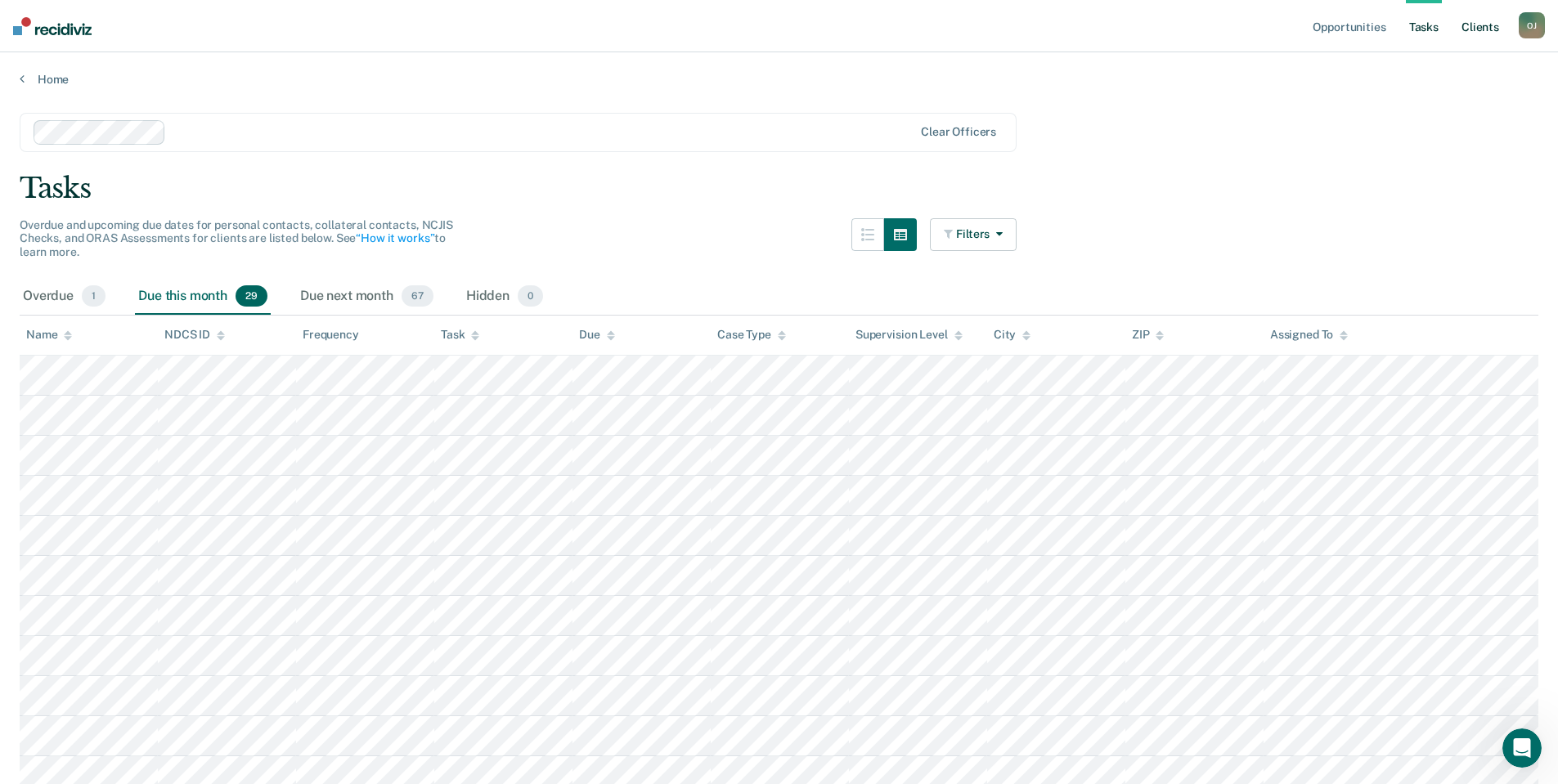
click at [1490, 32] on link "Client s" at bounding box center [1480, 26] width 44 height 52
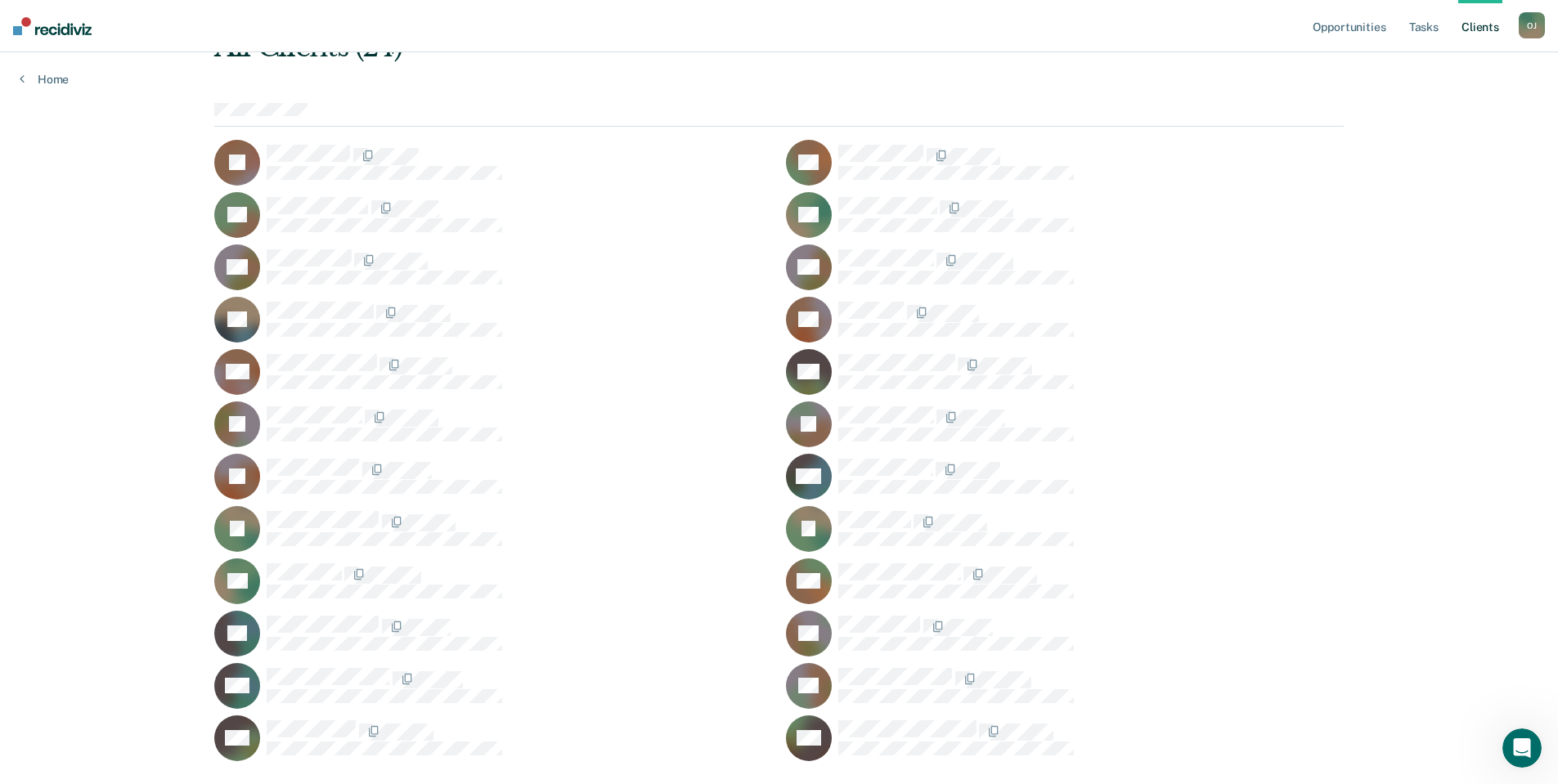
scroll to position [147, 0]
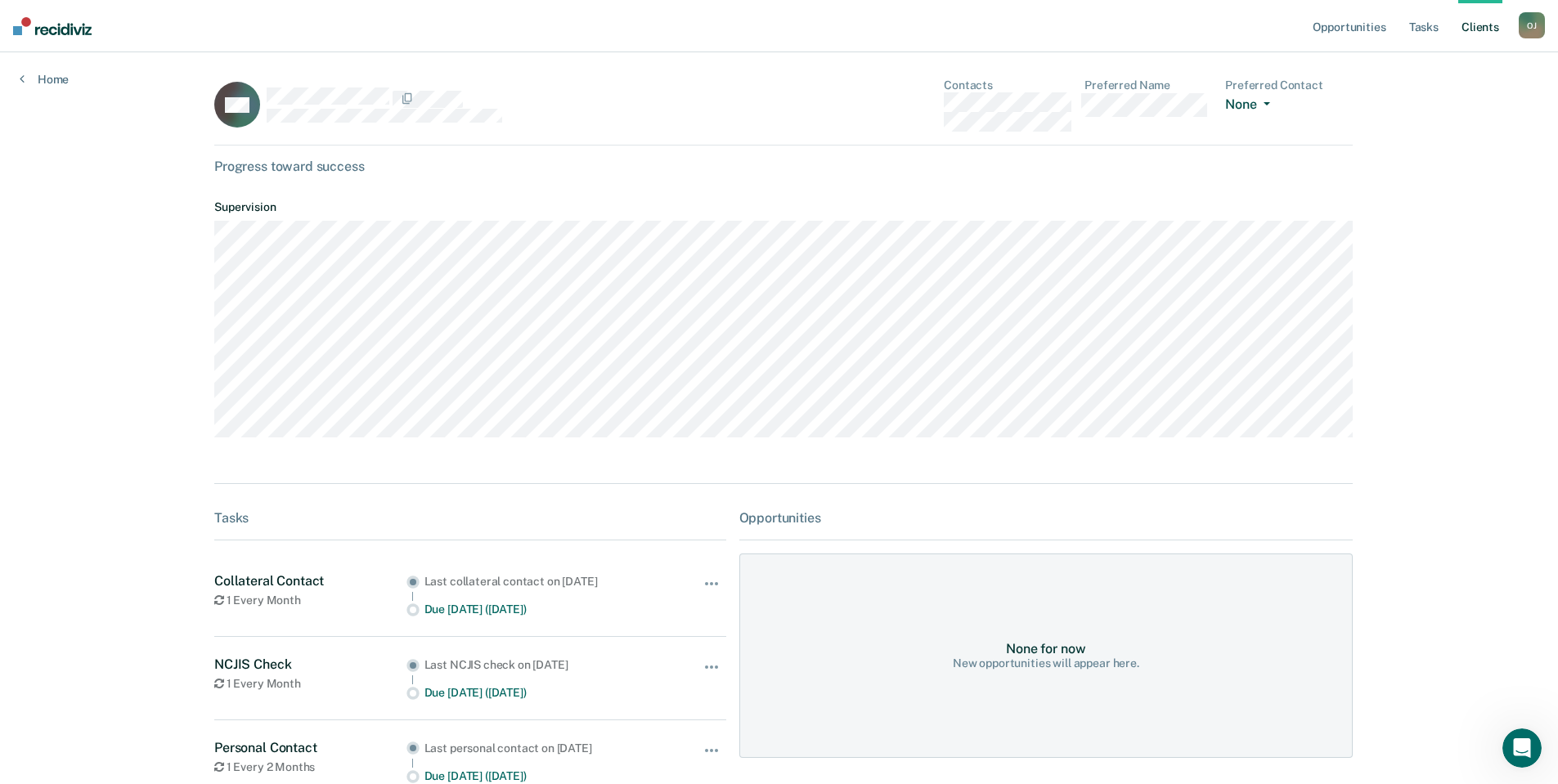
click at [1264, 103] on icon "button" at bounding box center [1267, 104] width 7 height 3
click at [1095, 205] on dt "Supervision" at bounding box center [783, 207] width 1138 height 14
click at [54, 77] on link "Home" at bounding box center [44, 78] width 49 height 14
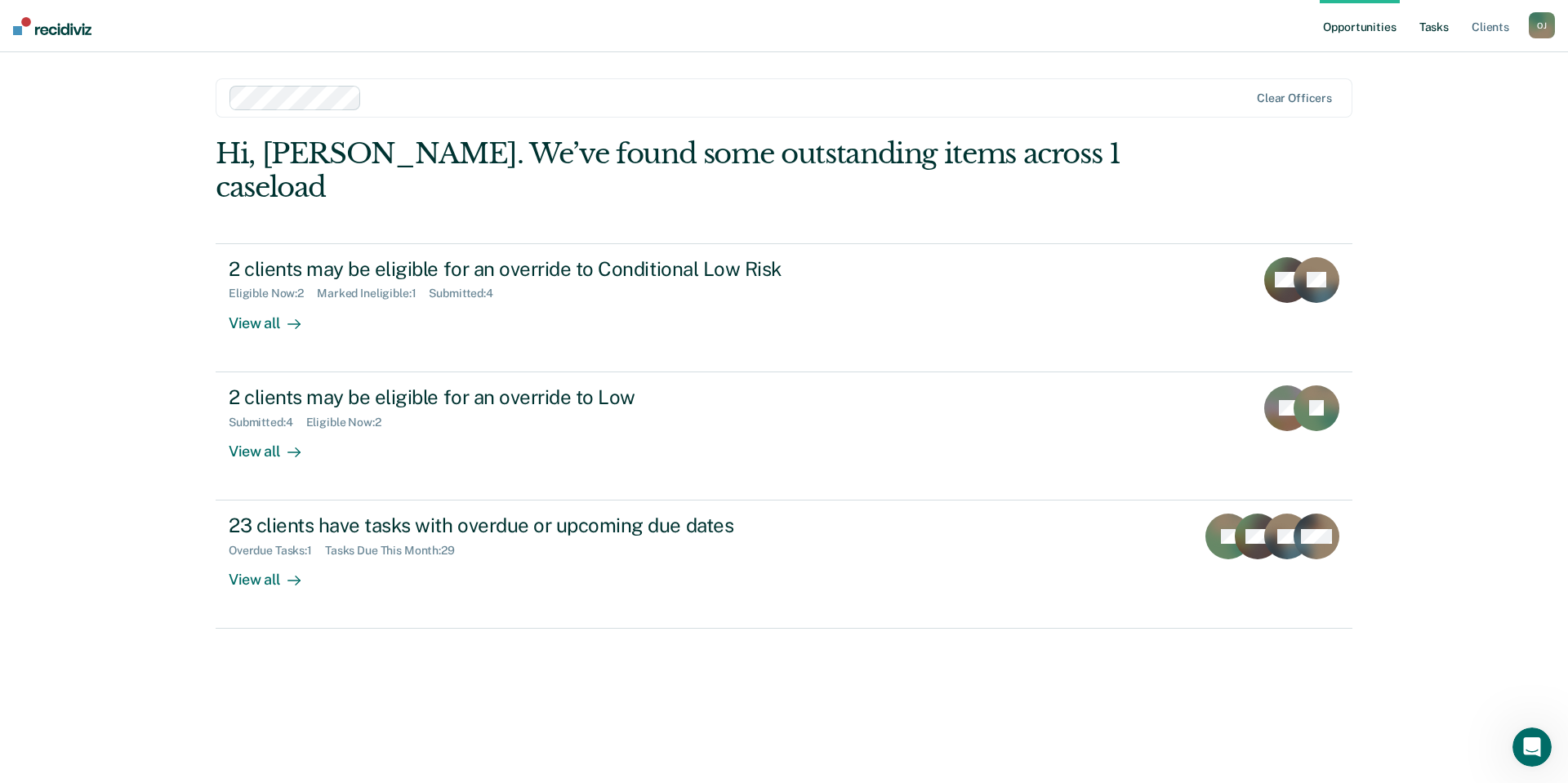
click at [1445, 31] on link "Tasks" at bounding box center [1433, 26] width 36 height 52
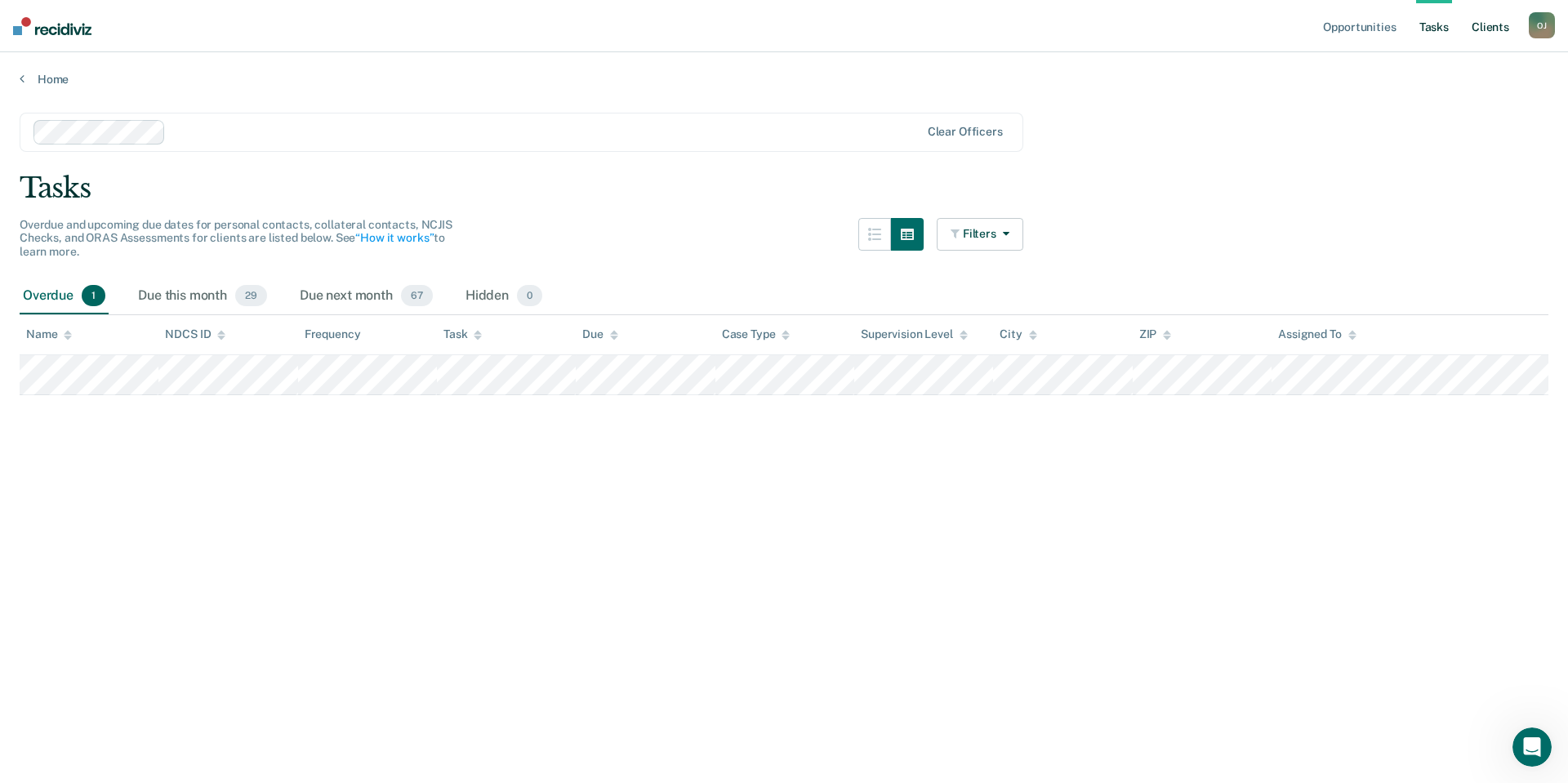
click at [1473, 37] on link "Client s" at bounding box center [1490, 26] width 44 height 52
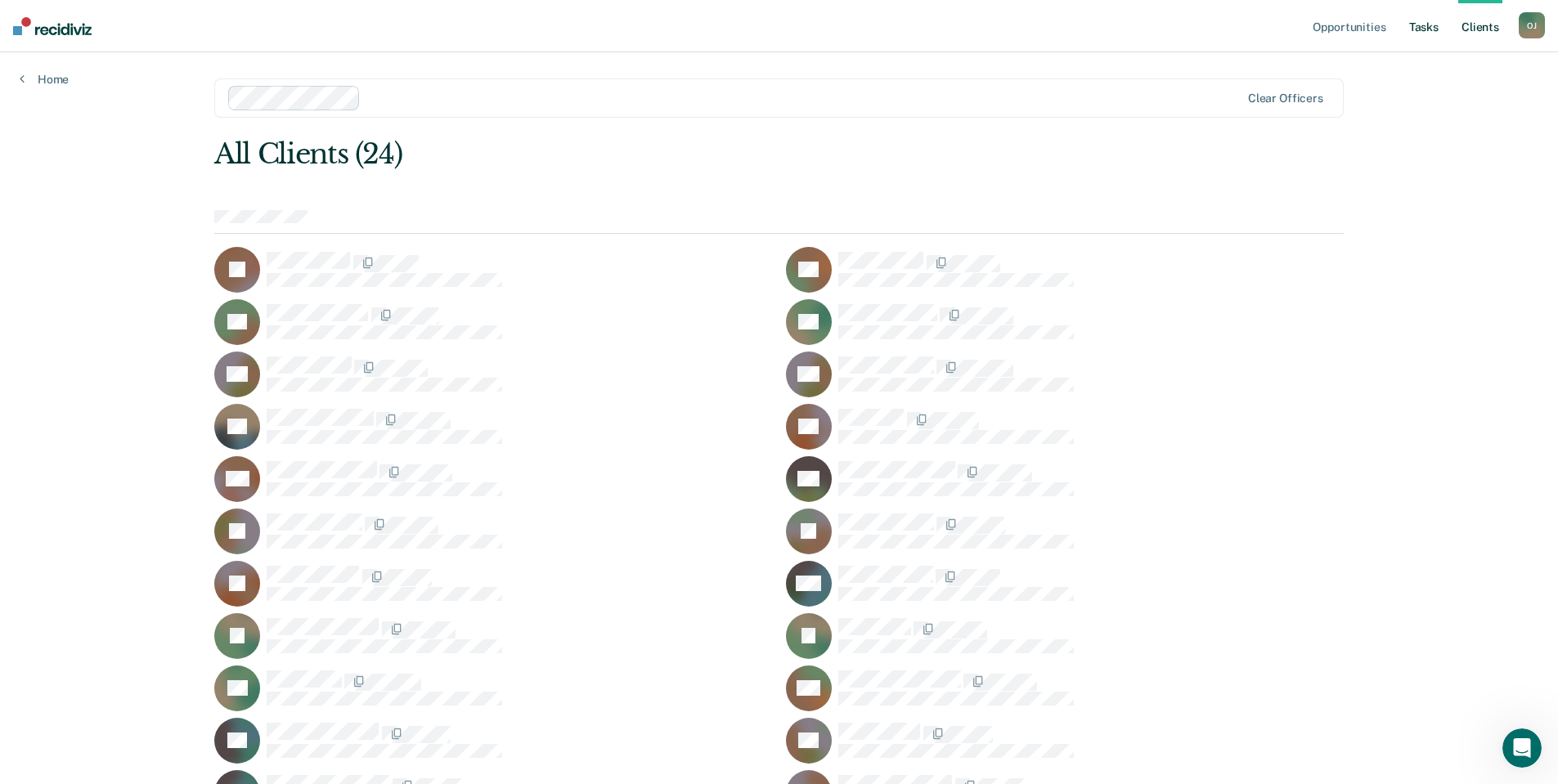
click at [1421, 27] on link "Tasks" at bounding box center [1424, 26] width 36 height 52
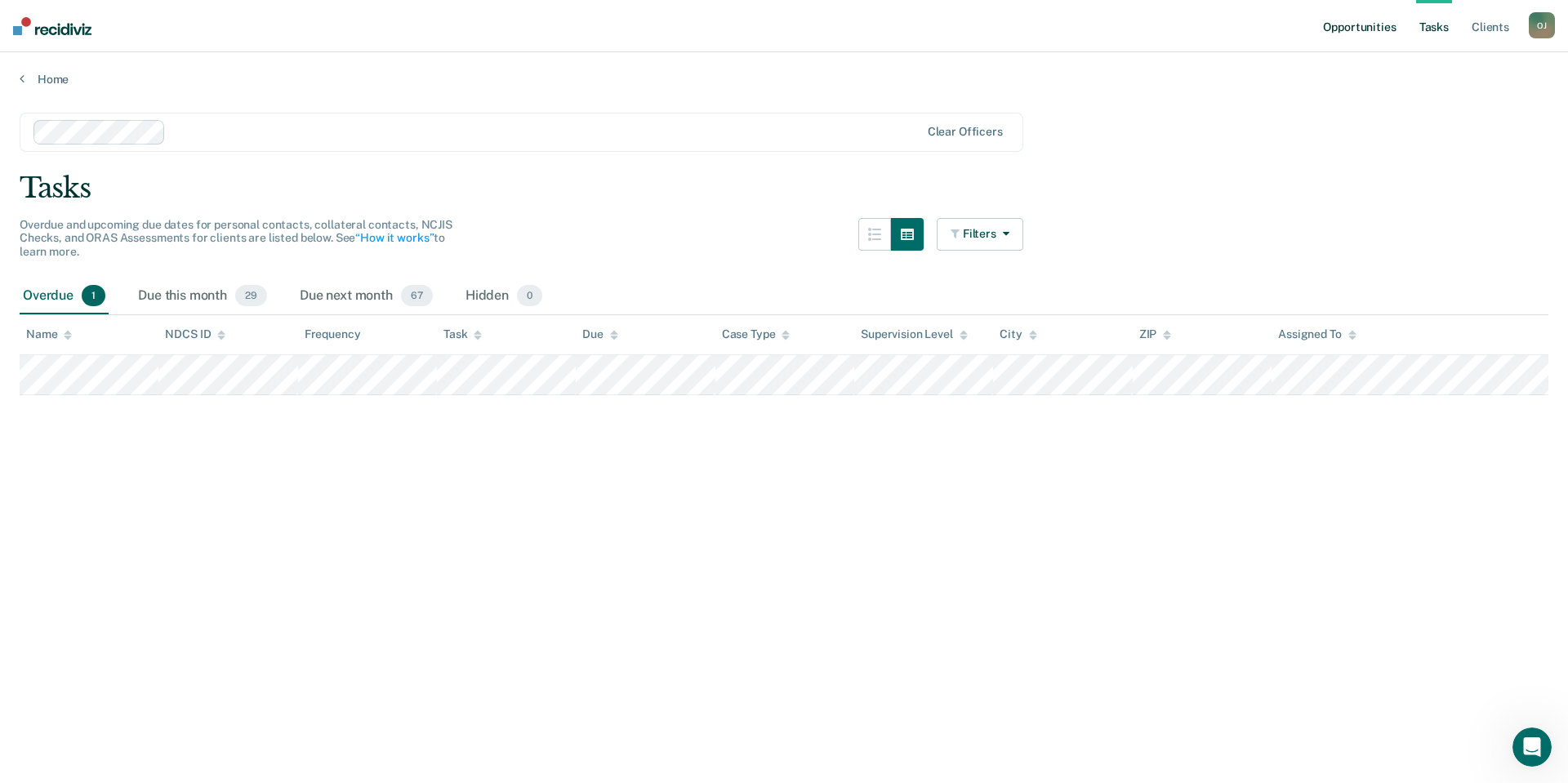
click at [1348, 38] on link "Opportunities" at bounding box center [1359, 26] width 79 height 52
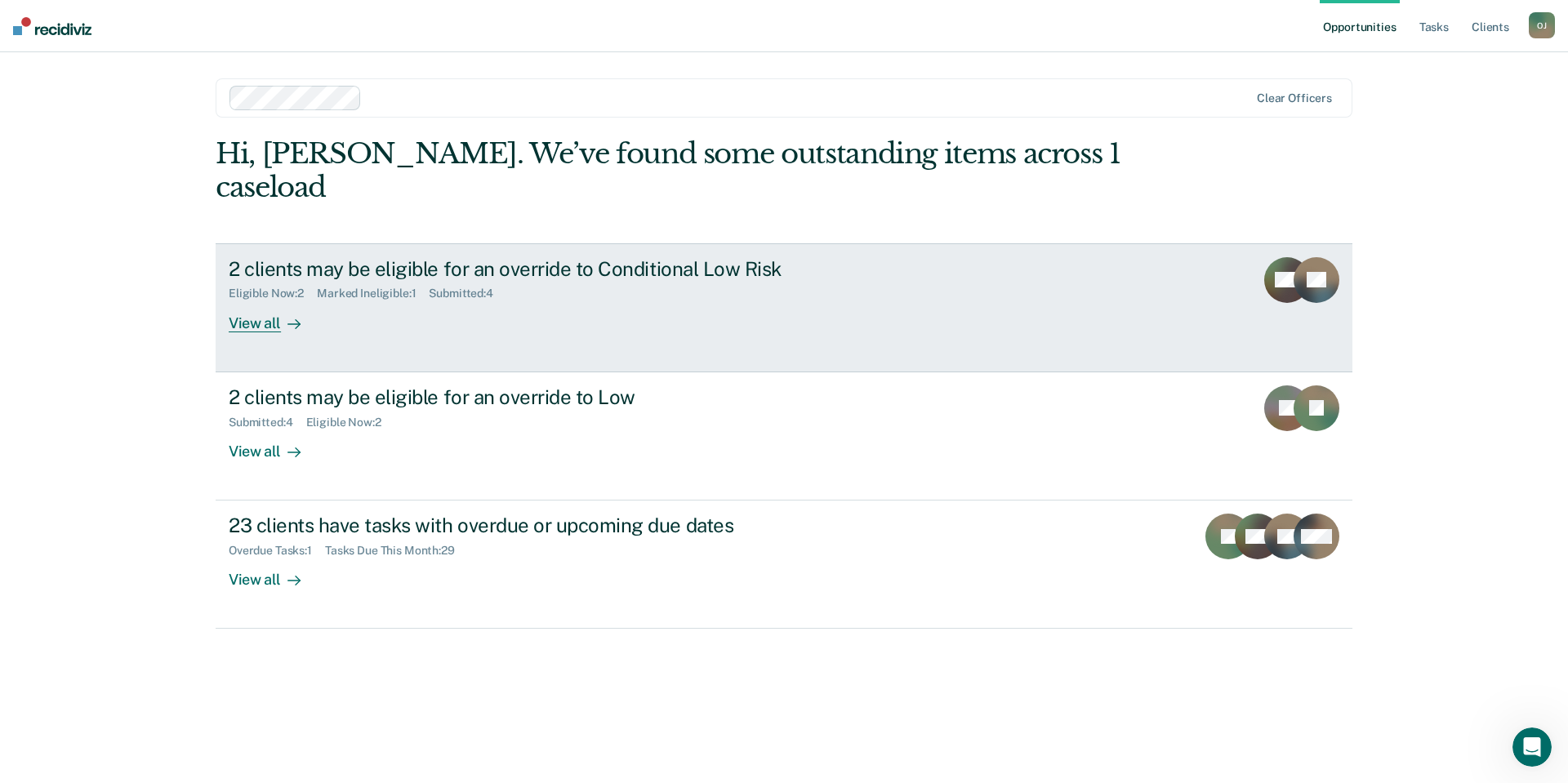
click at [276, 300] on div "View all" at bounding box center [274, 316] width 92 height 32
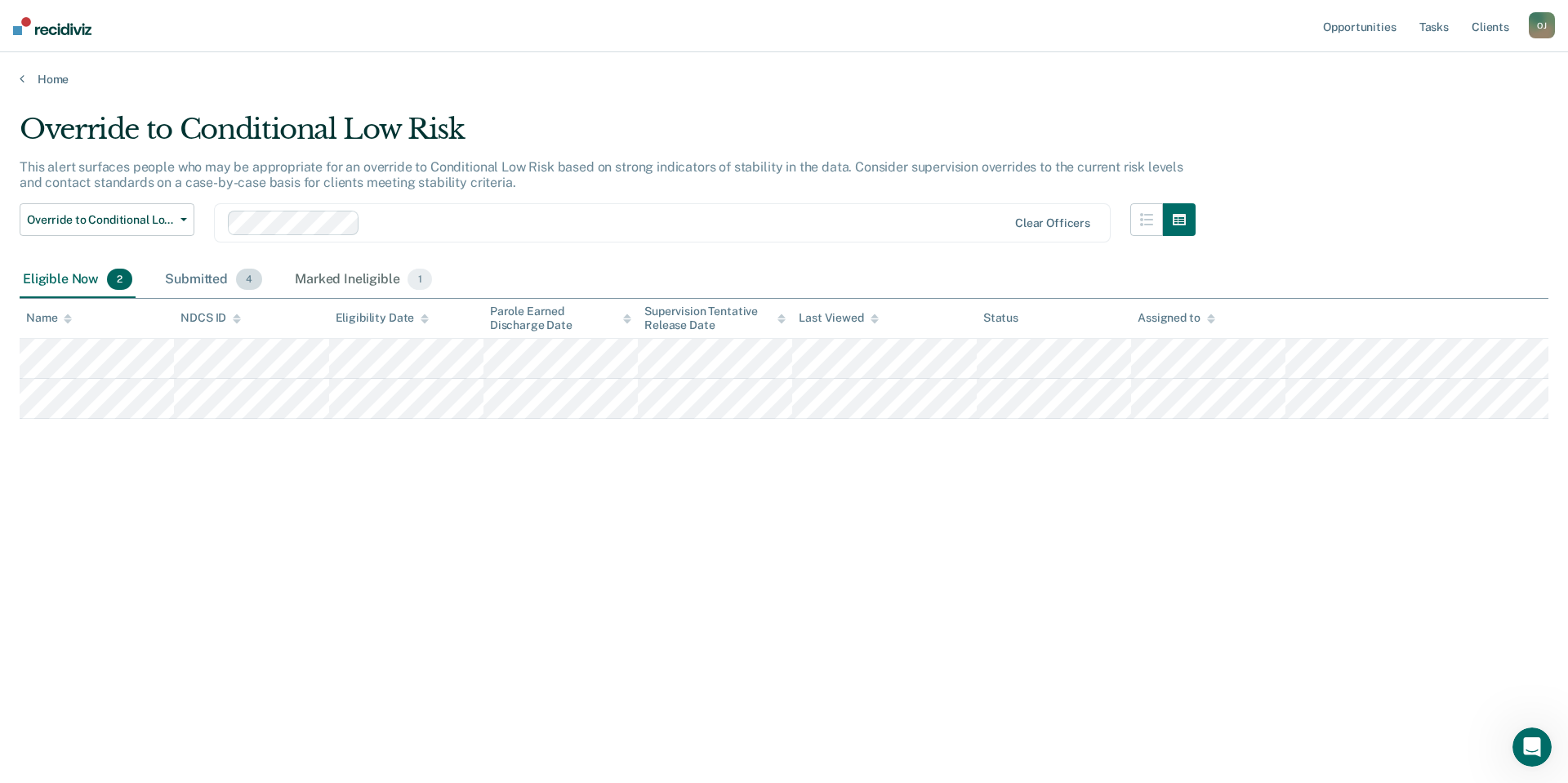
click at [217, 287] on div "Submitted 4" at bounding box center [213, 280] width 103 height 36
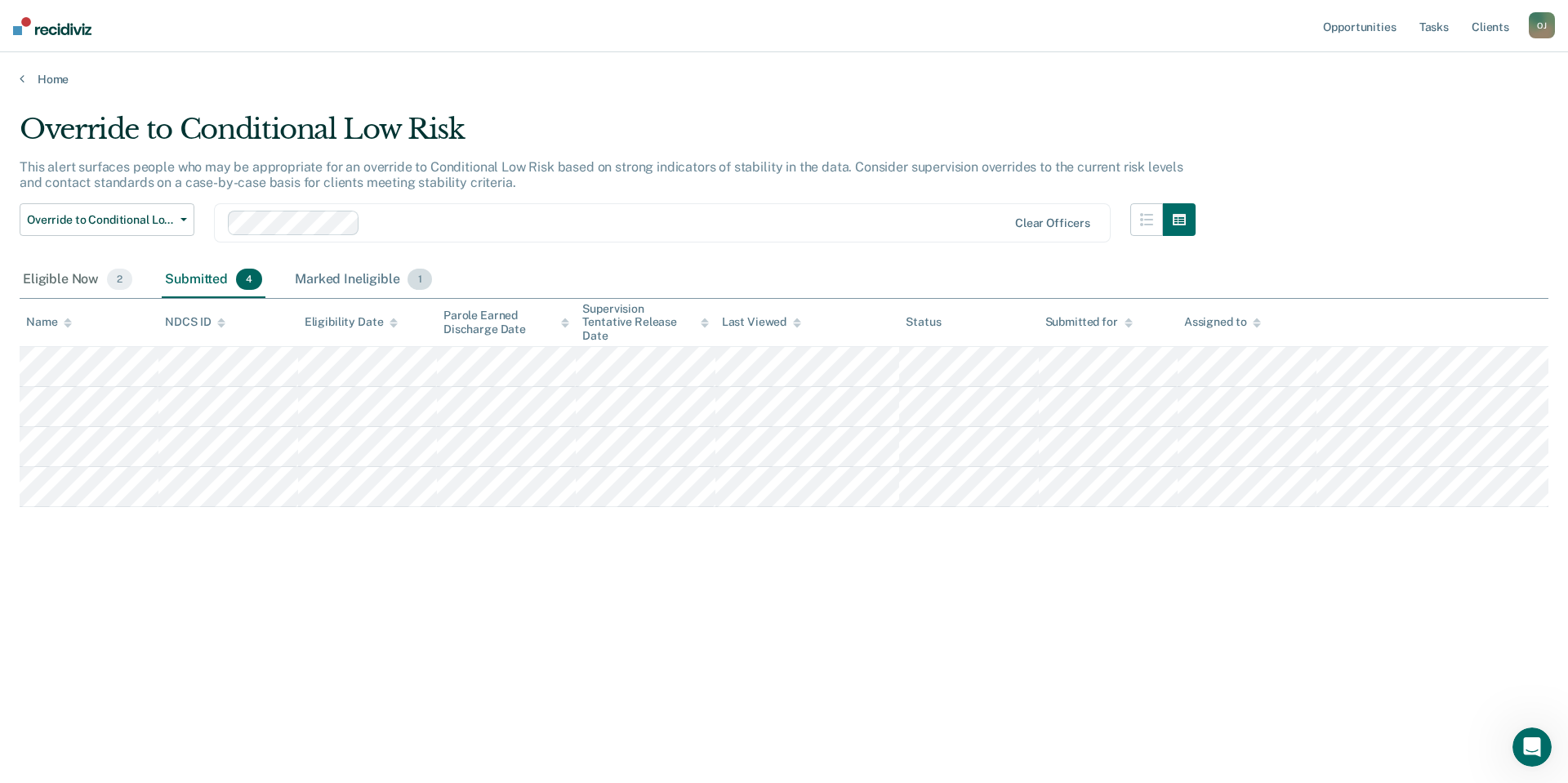
click at [314, 278] on div "Marked Ineligible 1" at bounding box center [363, 280] width 144 height 36
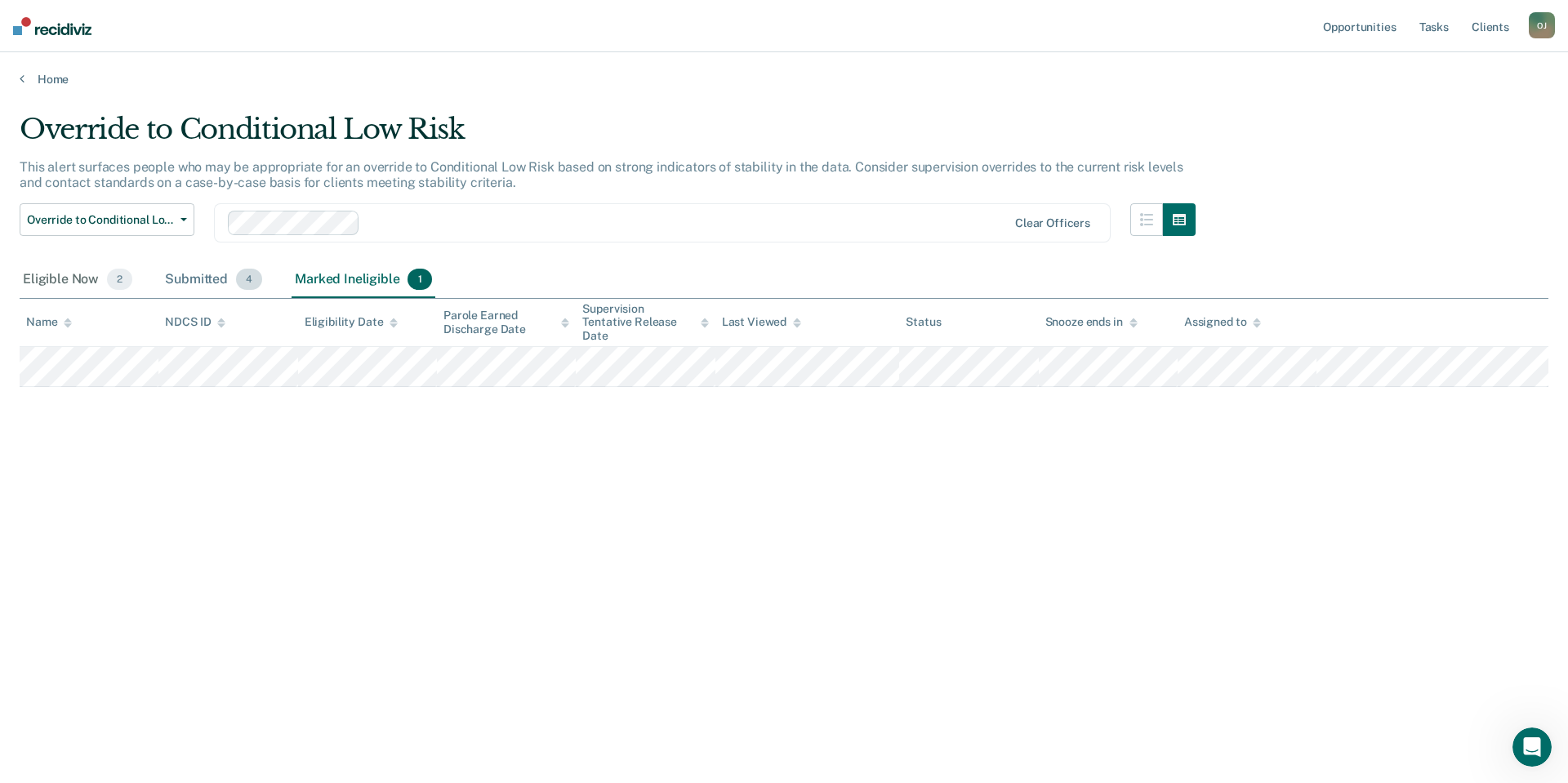
click at [257, 271] on span "4" at bounding box center [249, 278] width 26 height 21
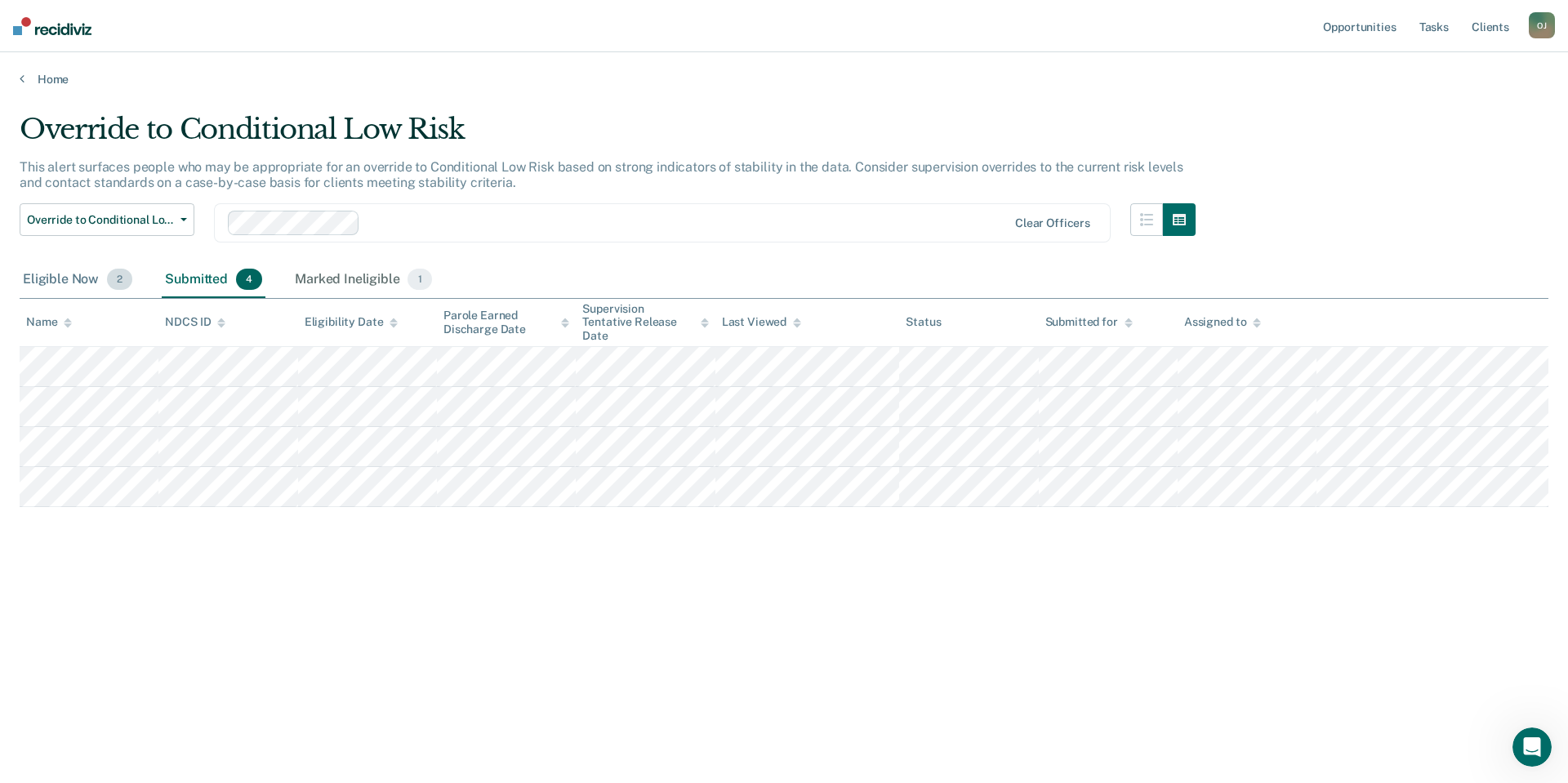
click at [87, 270] on div "Eligible Now 2" at bounding box center [77, 280] width 116 height 36
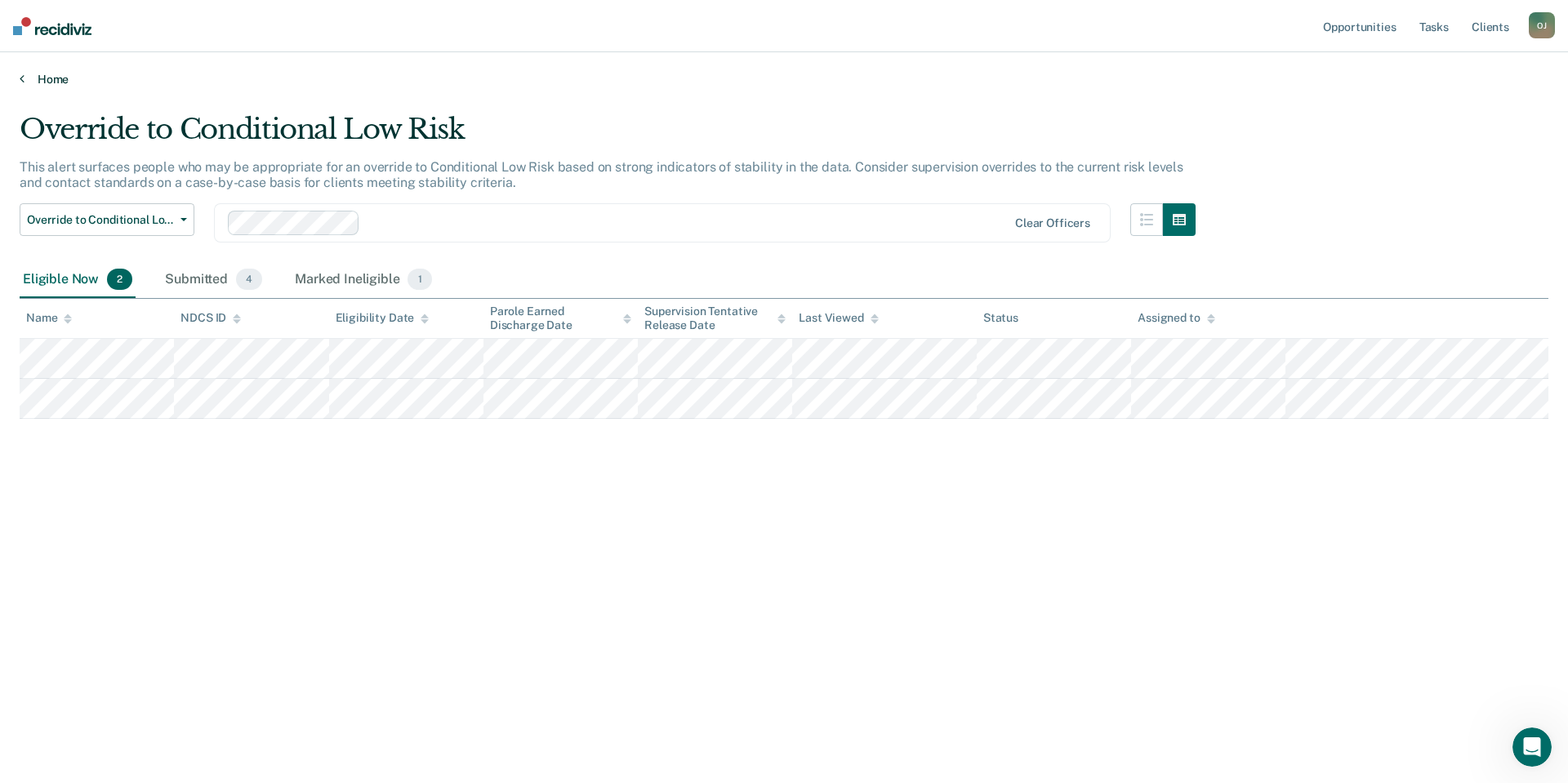
click at [50, 72] on link "Home" at bounding box center [783, 78] width 1528 height 14
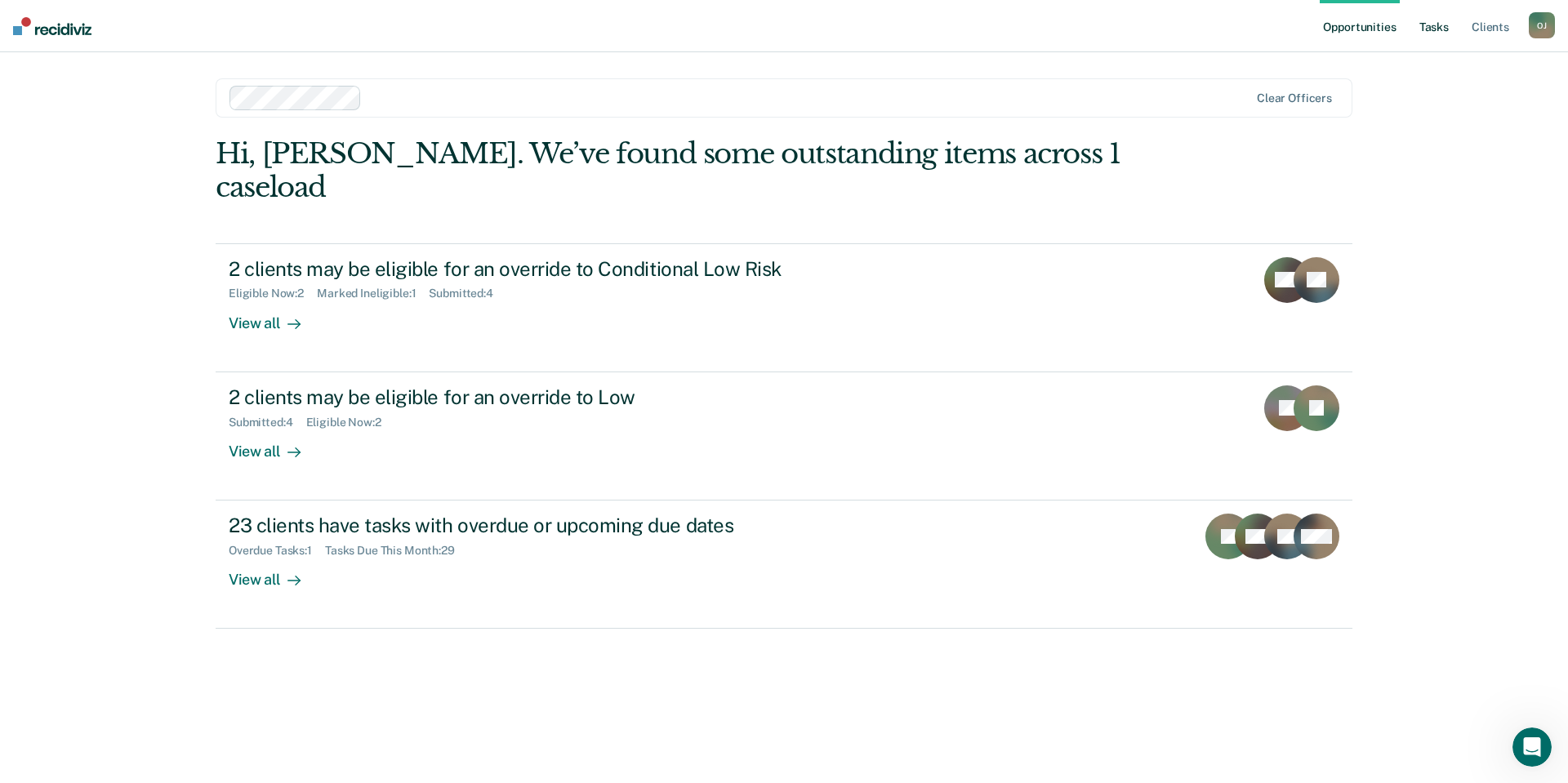
click at [1434, 23] on link "Tasks" at bounding box center [1433, 26] width 36 height 52
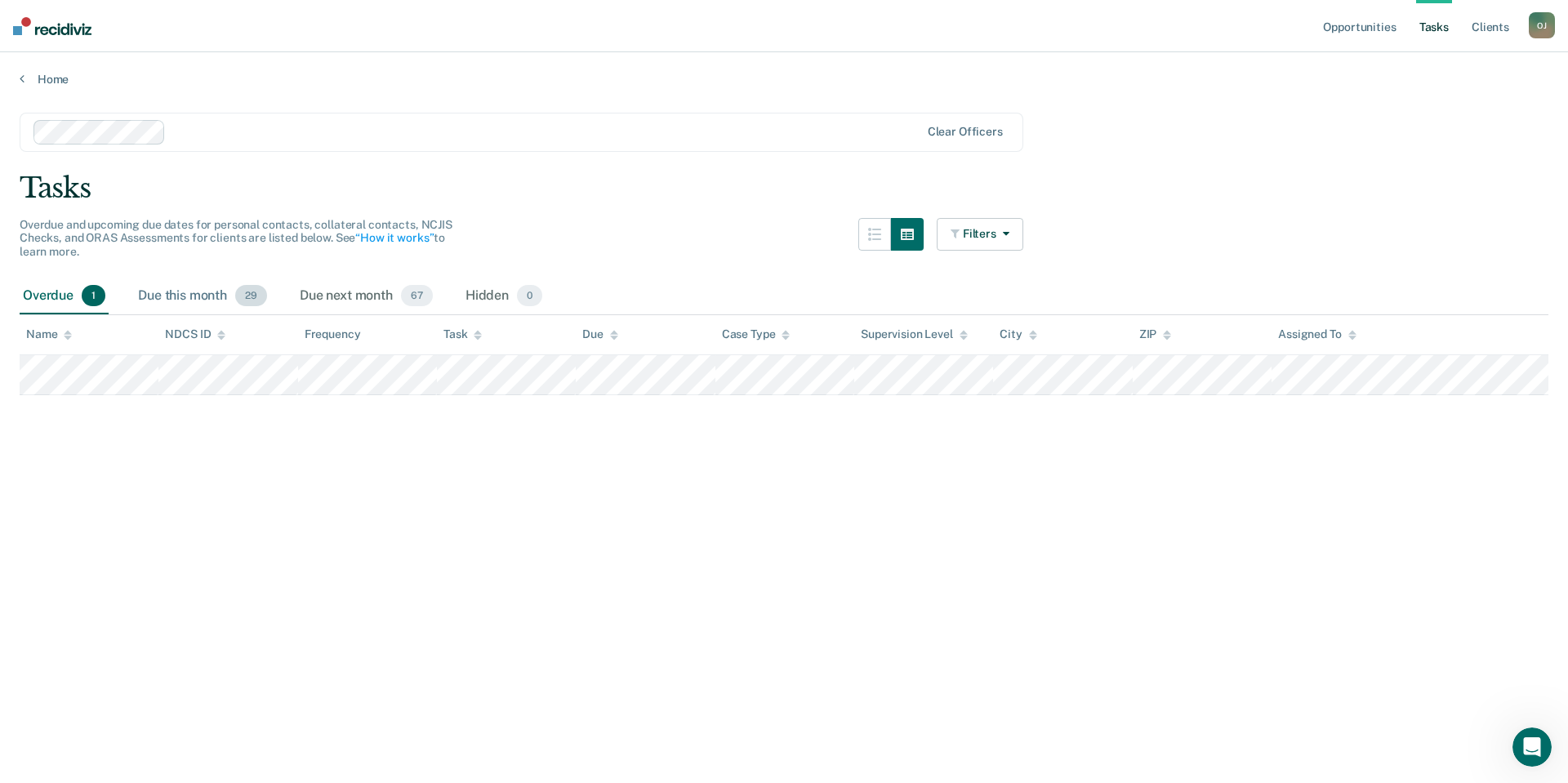
click at [188, 293] on div "Due this month 29" at bounding box center [202, 296] width 135 height 36
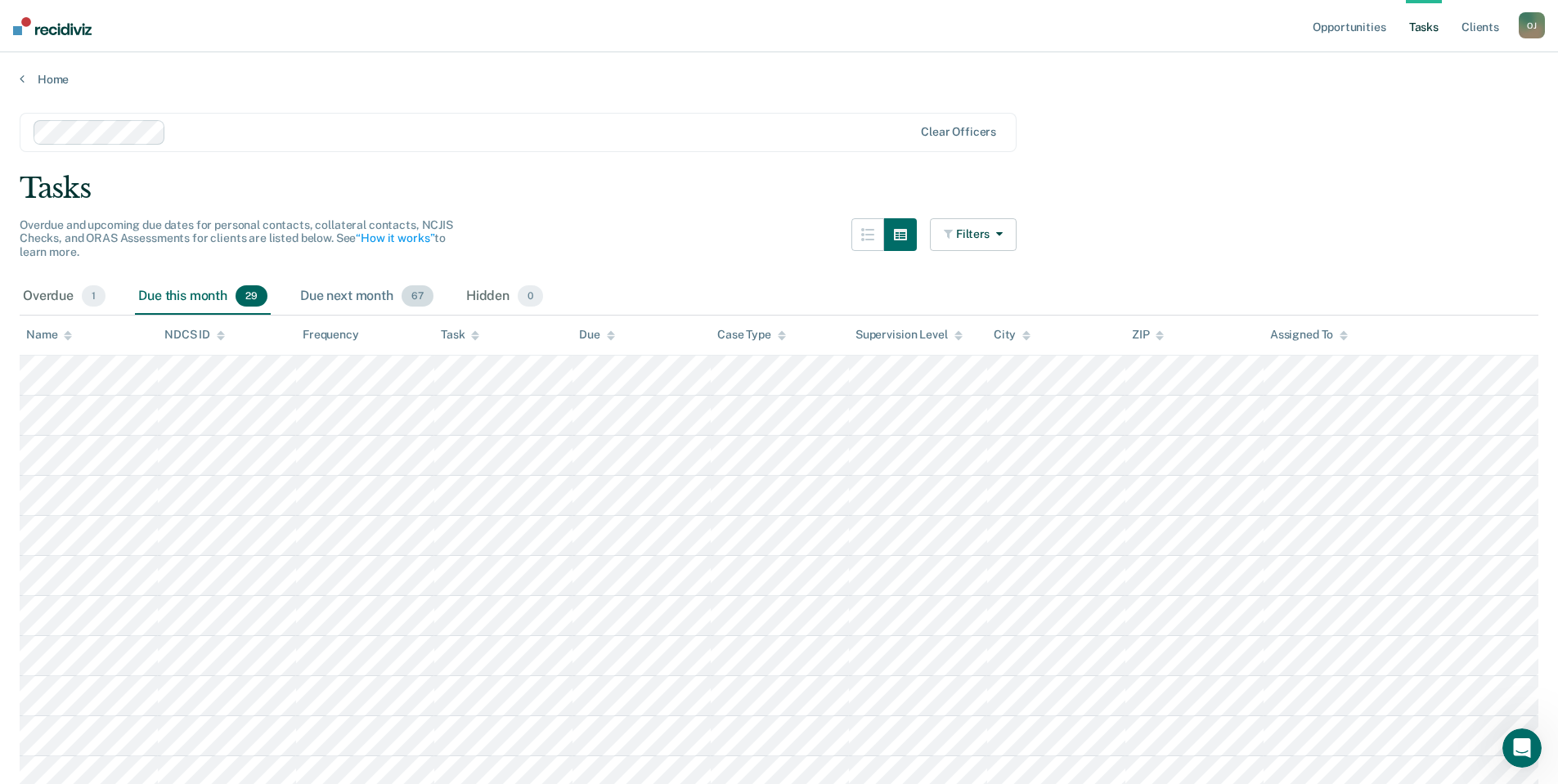
click at [361, 294] on div "Due next month 67" at bounding box center [367, 296] width 140 height 36
click at [189, 305] on div "Due this month 29" at bounding box center [202, 296] width 136 height 36
click at [1468, 27] on link "Client s" at bounding box center [1480, 26] width 44 height 52
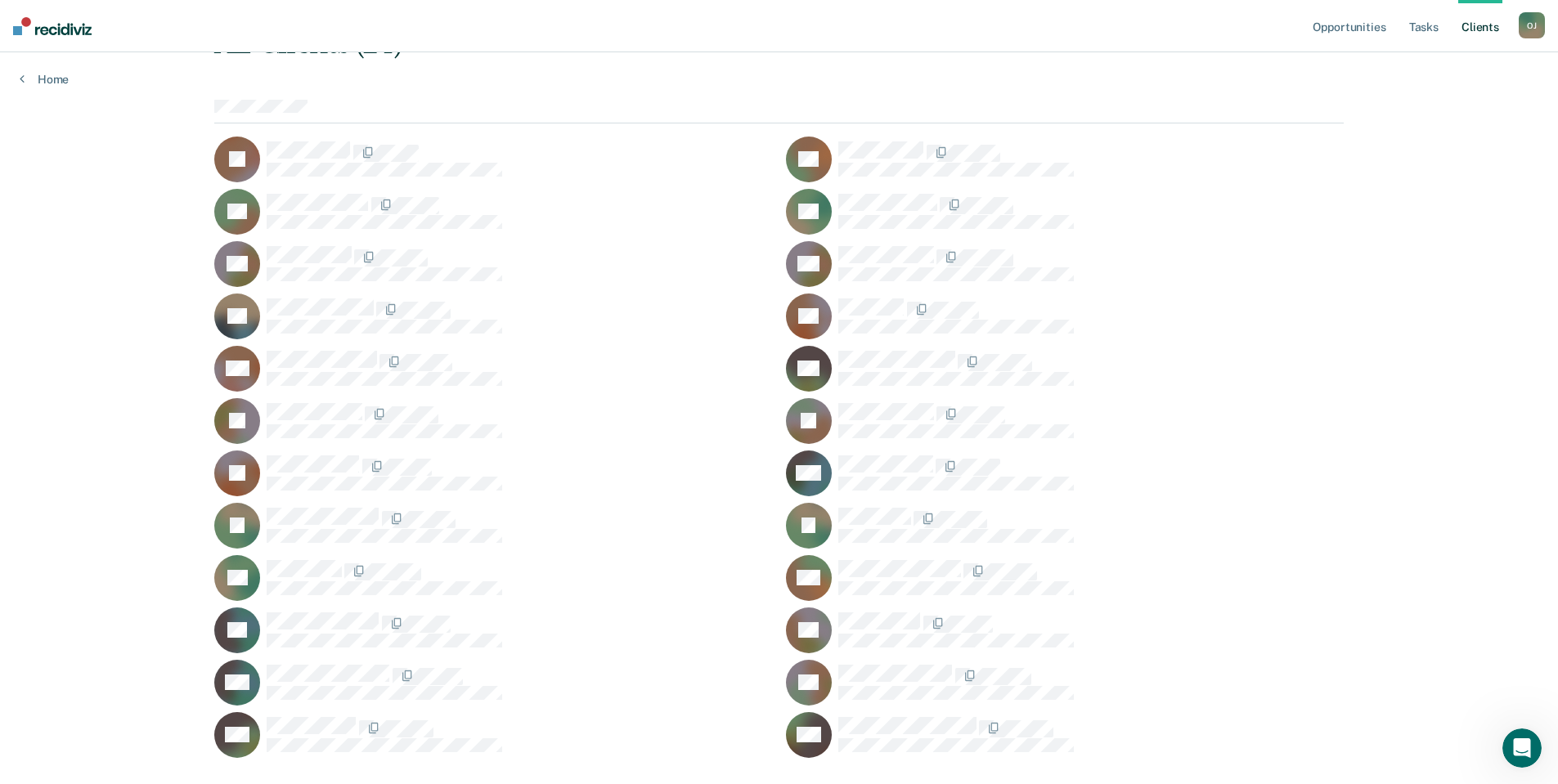
scroll to position [147, 0]
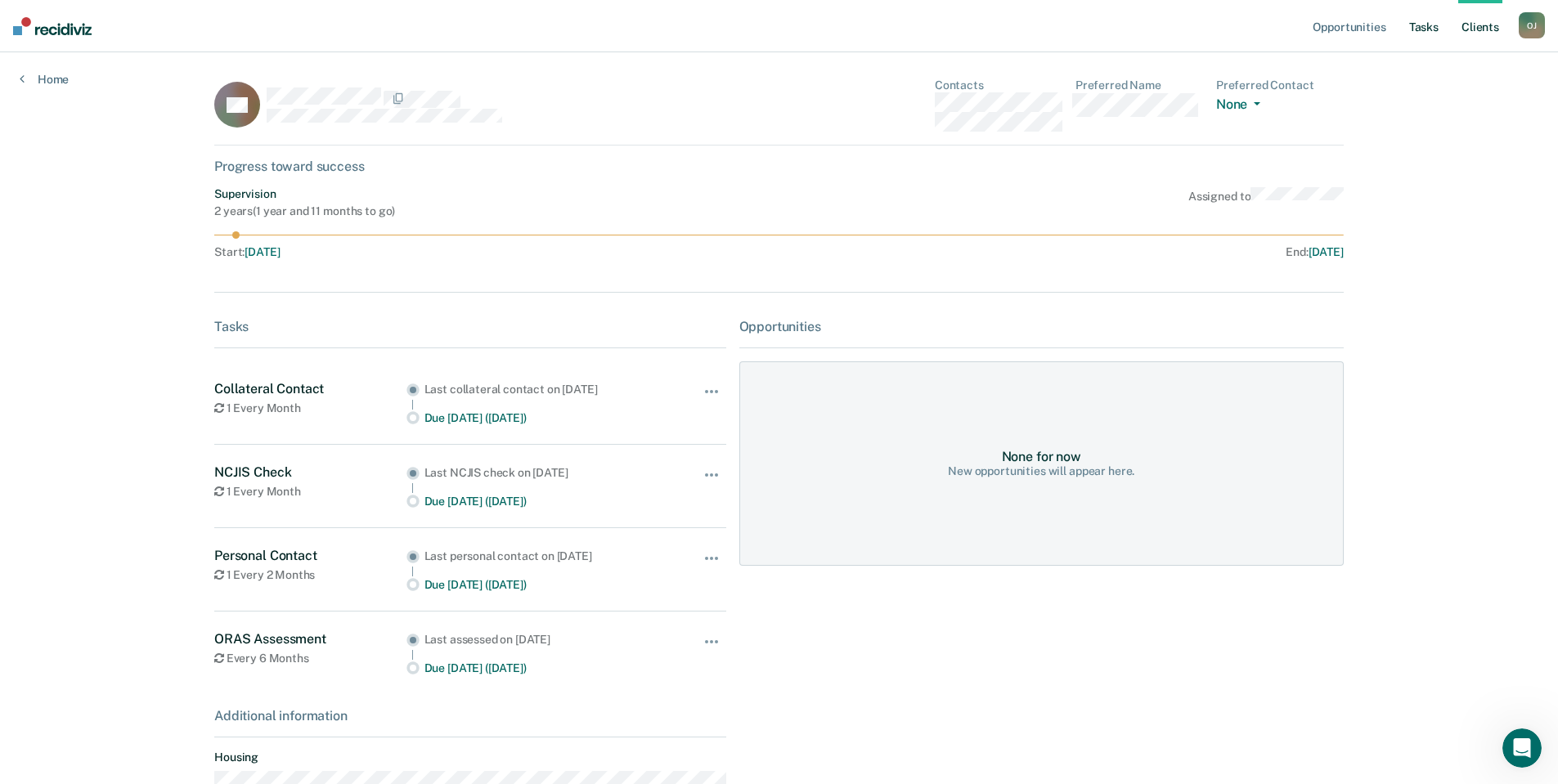
click at [1433, 27] on link "Tasks" at bounding box center [1424, 26] width 36 height 52
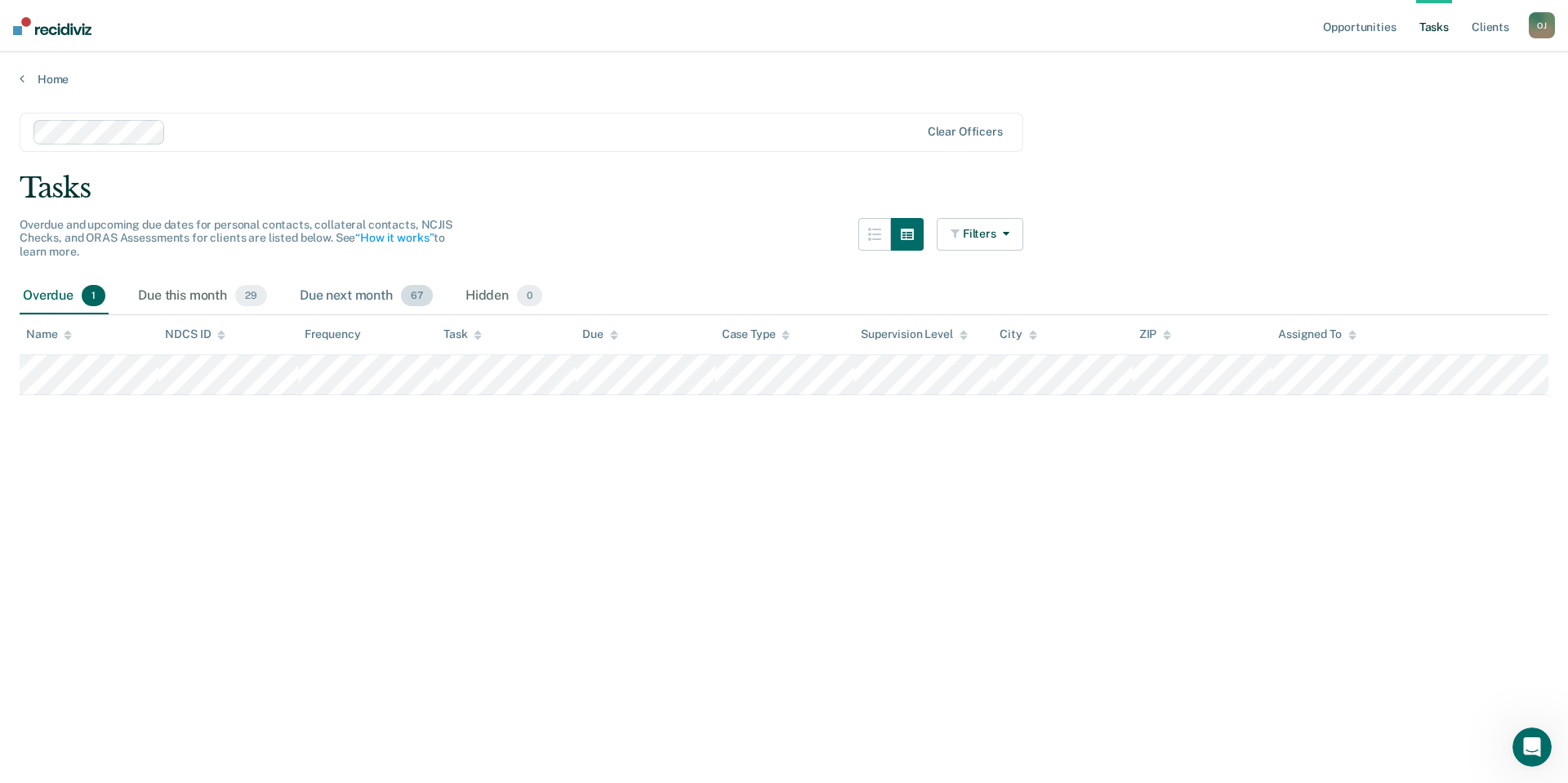
drag, startPoint x: 365, startPoint y: 300, endPoint x: 338, endPoint y: 302, distance: 27.1
click at [365, 299] on div "Due next month 67" at bounding box center [366, 296] width 140 height 36
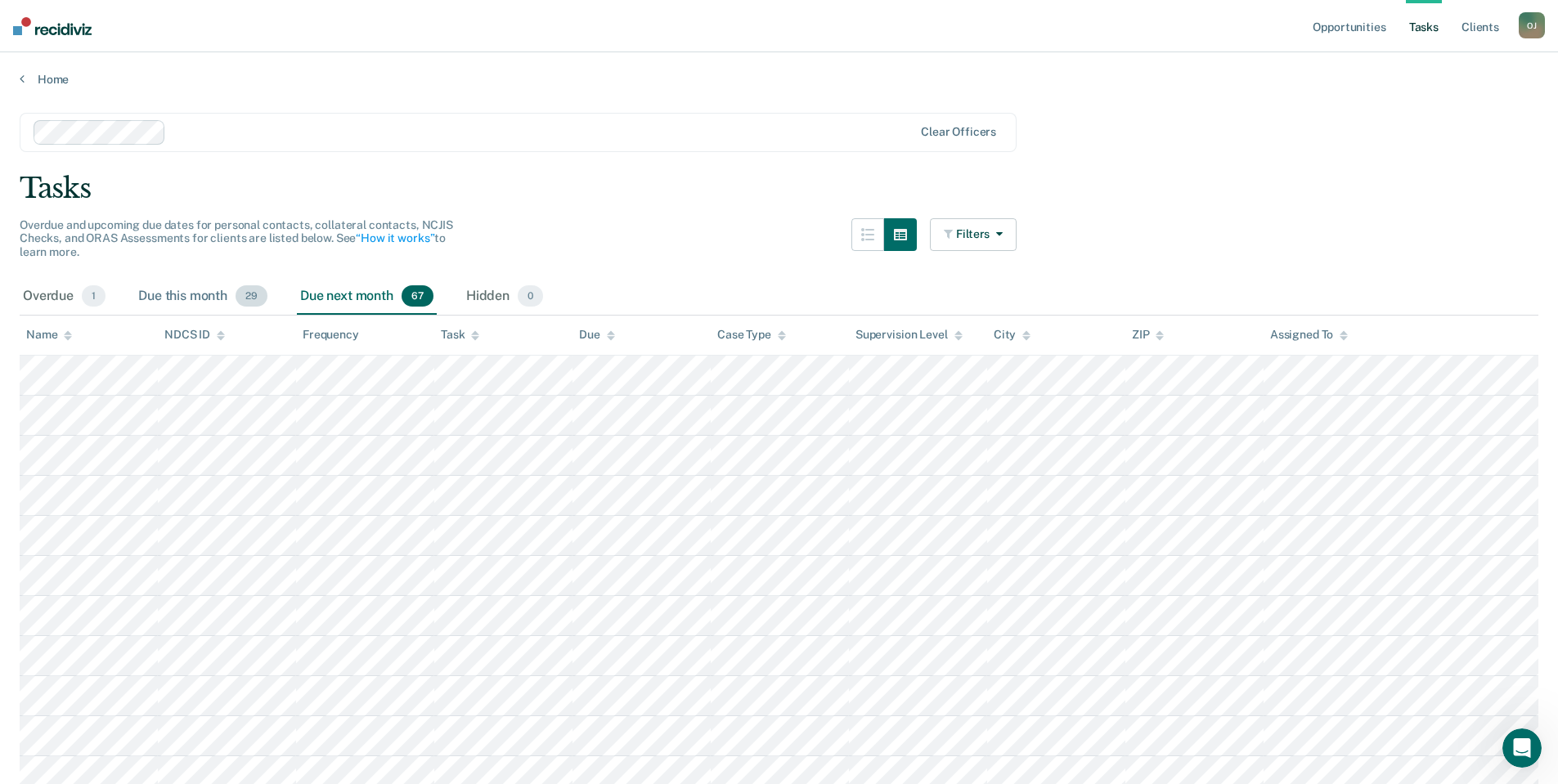
click at [184, 301] on div "Due this month 29" at bounding box center [202, 296] width 136 height 36
click at [67, 297] on div "Overdue 1" at bounding box center [64, 296] width 89 height 36
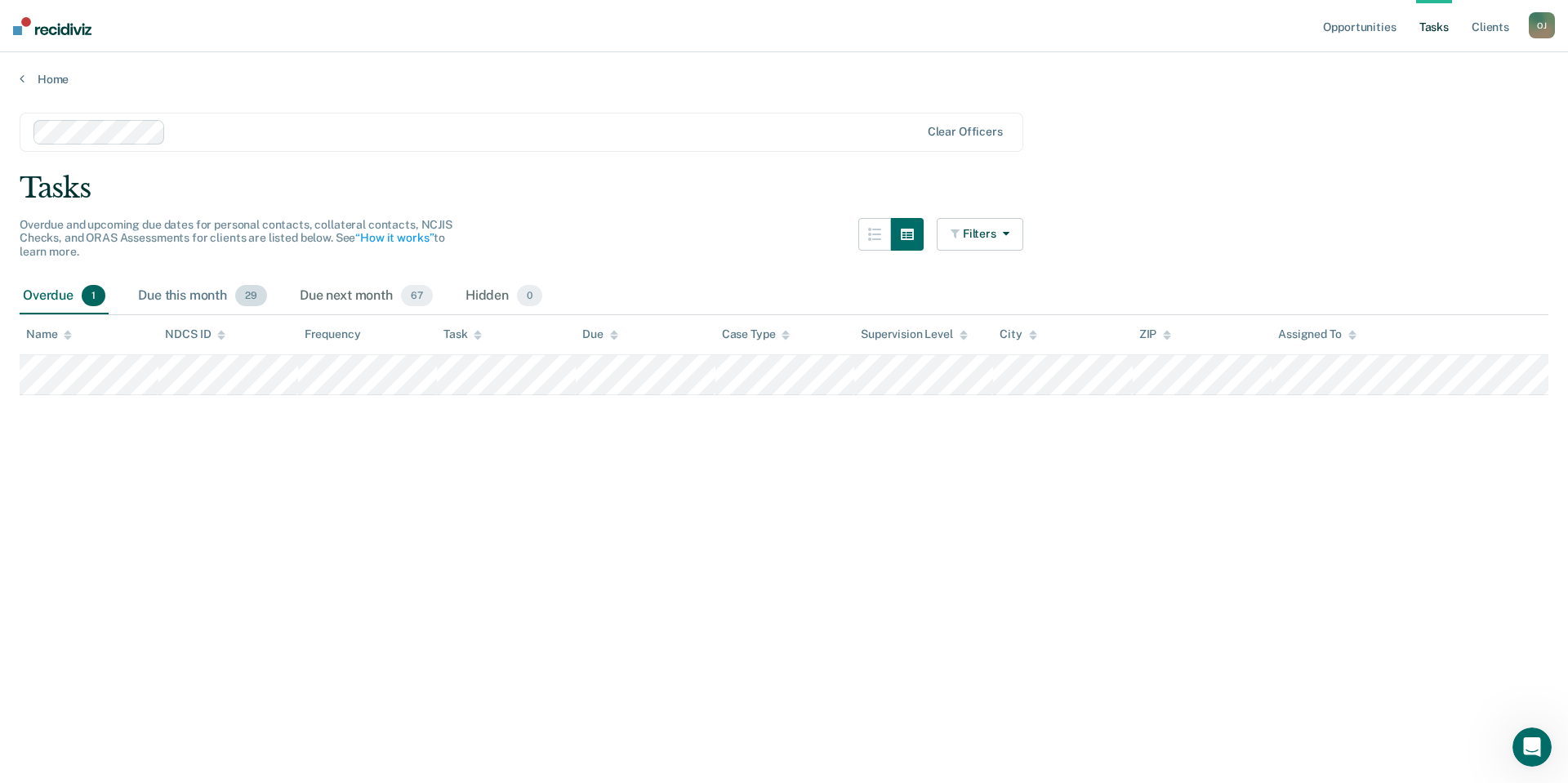
click at [154, 294] on div "Due this month 29" at bounding box center [202, 296] width 135 height 36
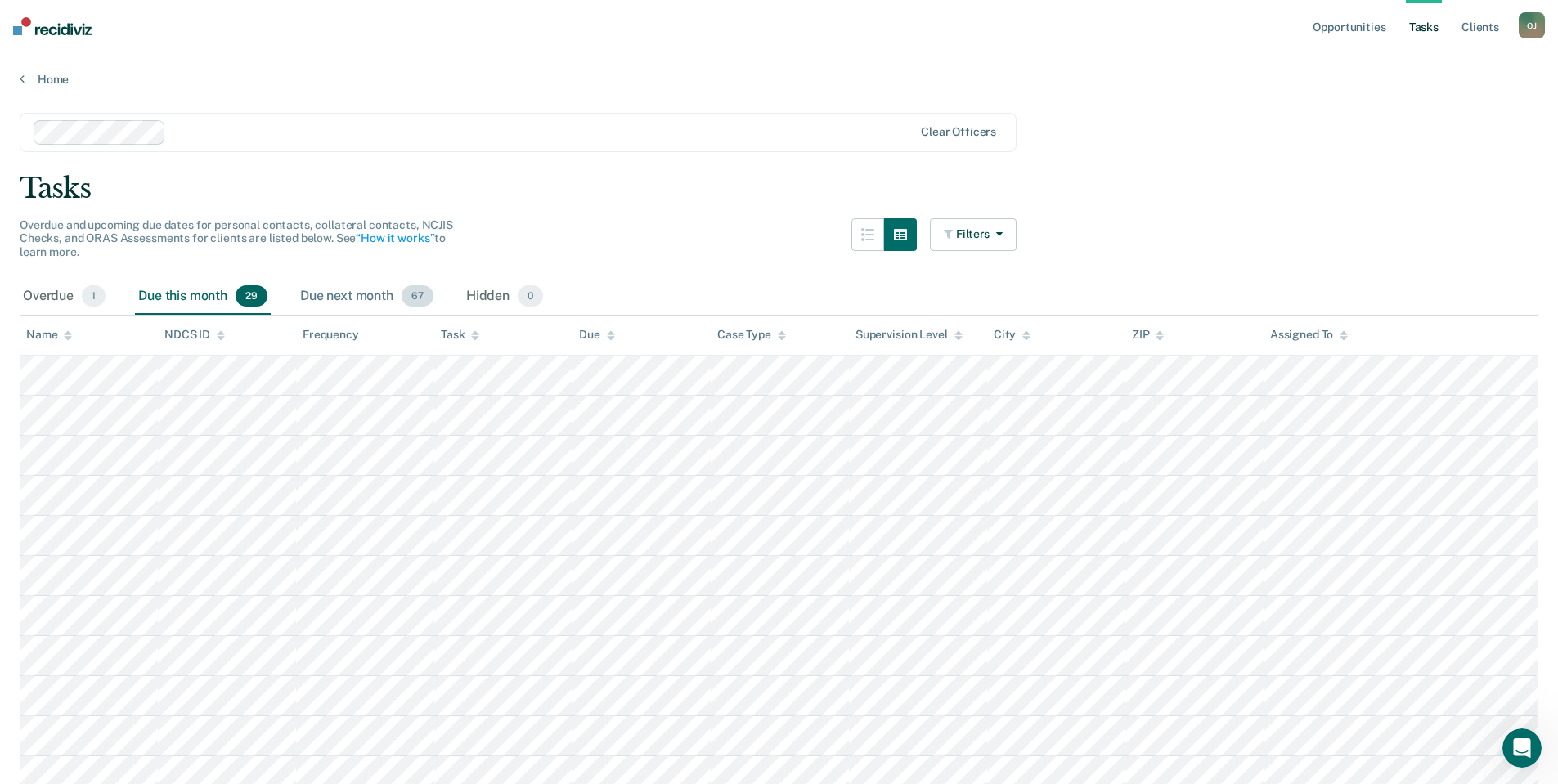
click at [371, 288] on div "Due next month 67" at bounding box center [367, 296] width 140 height 36
click at [198, 294] on div "Due this month 29" at bounding box center [202, 296] width 136 height 36
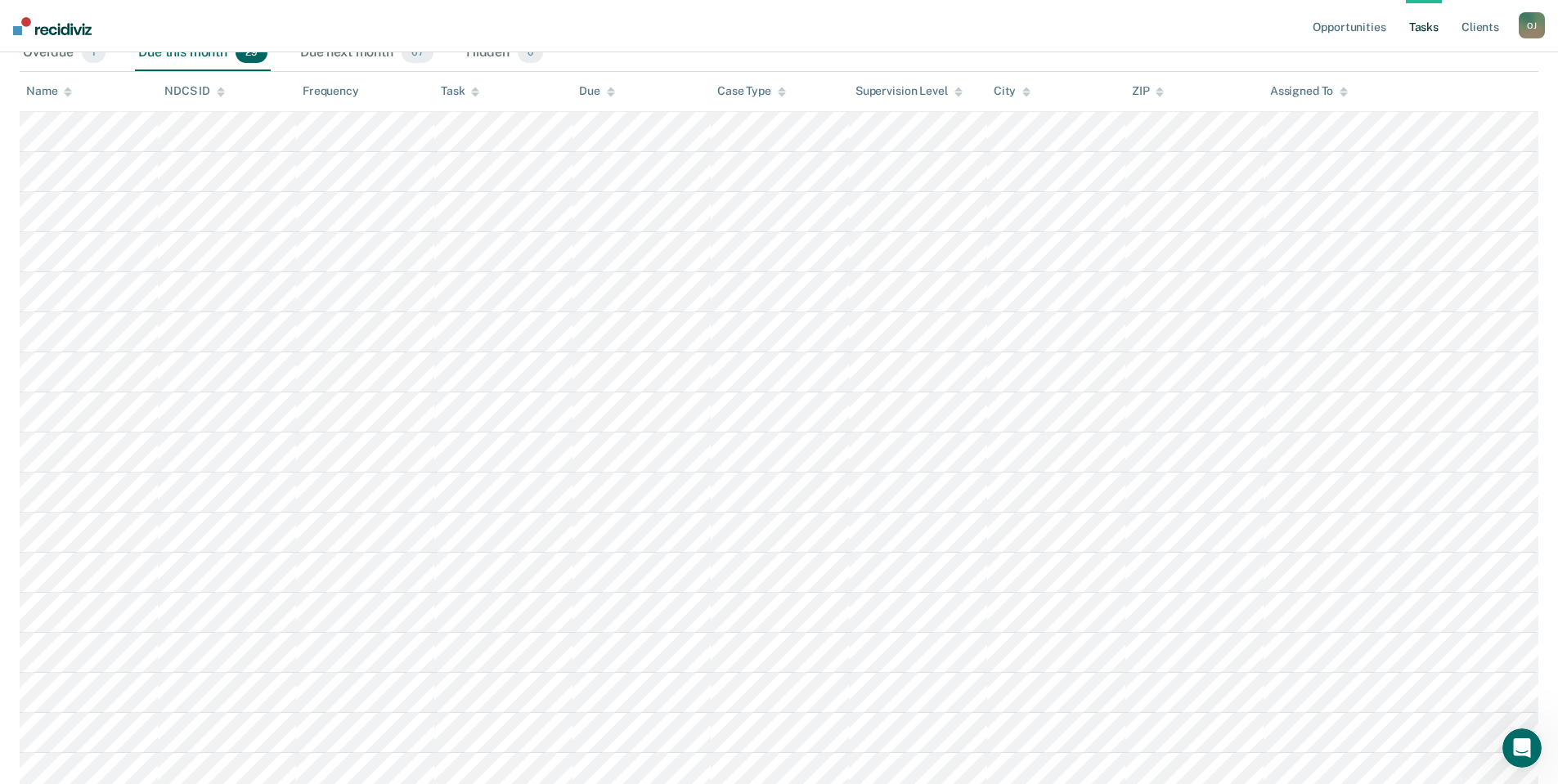
scroll to position [245, 0]
